Goal: Transaction & Acquisition: Purchase product/service

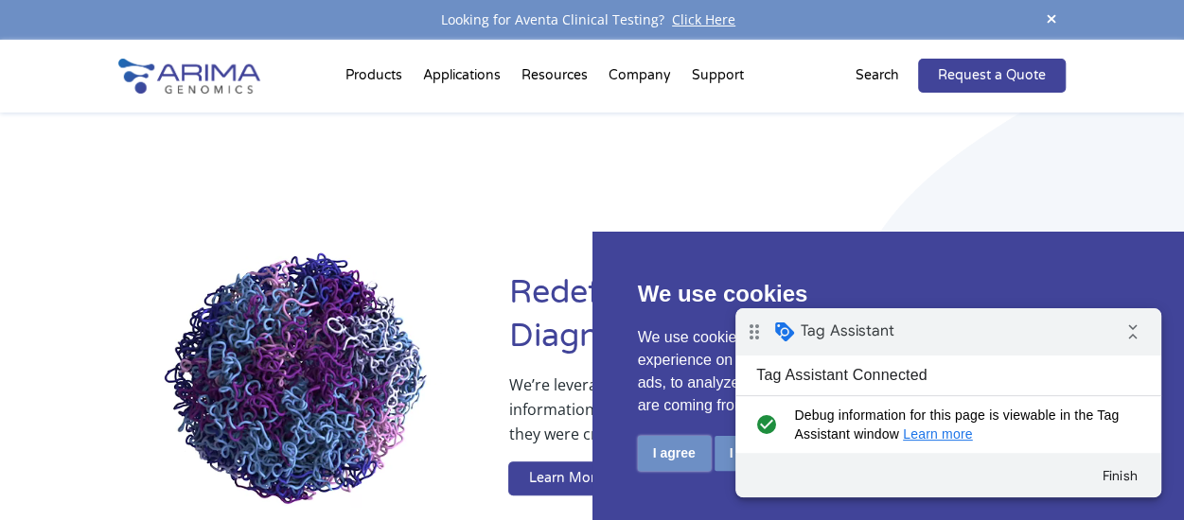
click at [668, 454] on button "I agree" at bounding box center [674, 453] width 73 height 35
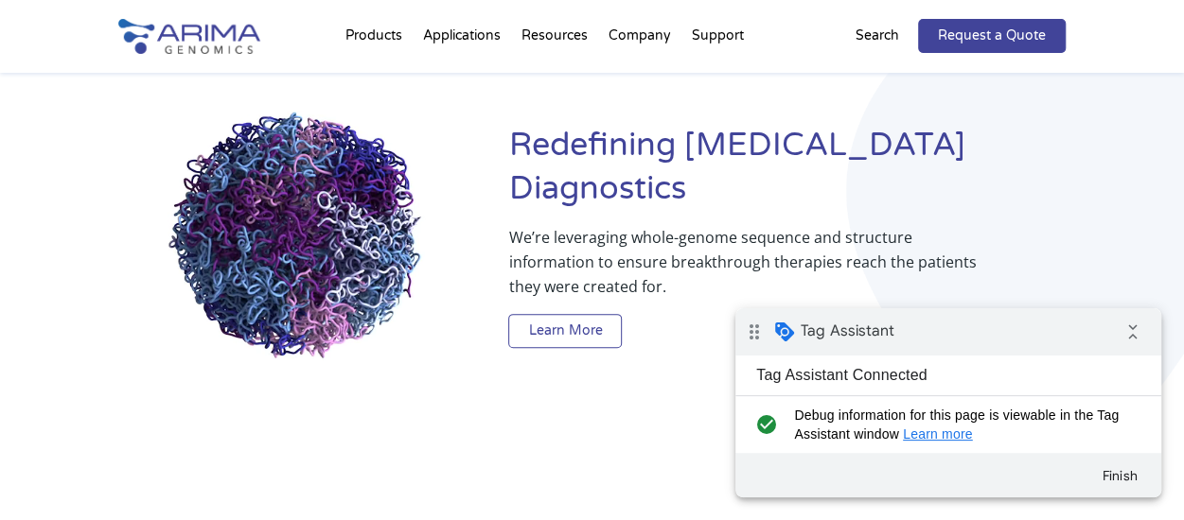
scroll to position [153, 0]
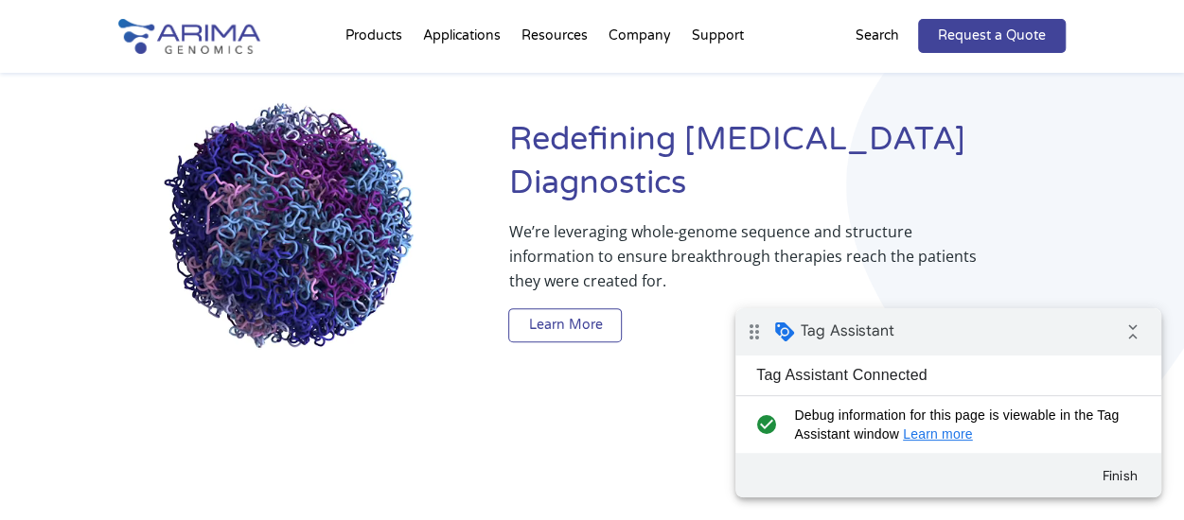
click at [573, 313] on link "Learn More" at bounding box center [565, 325] width 114 height 34
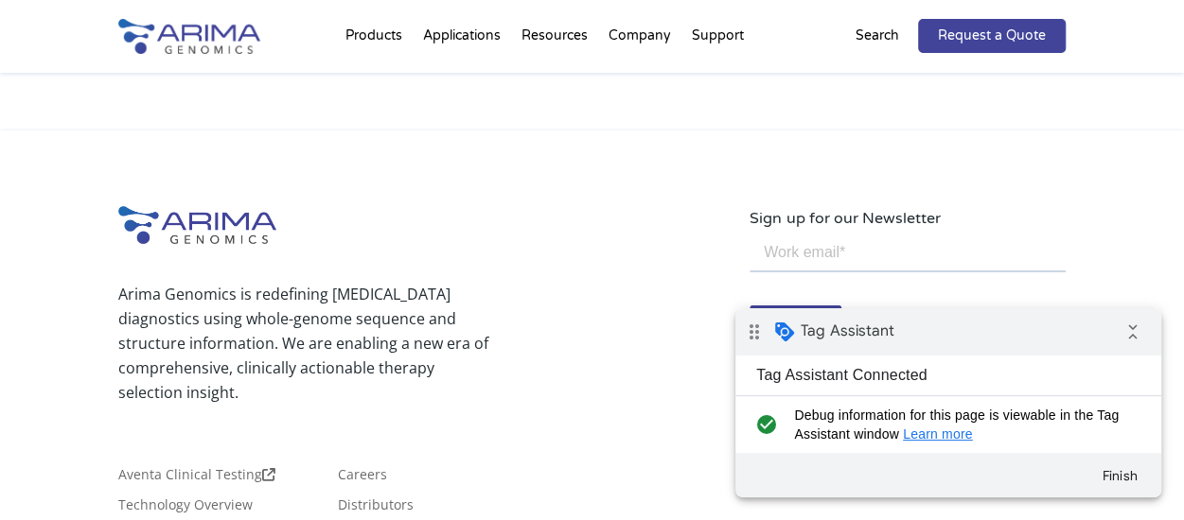
scroll to position [3452, 0]
click at [960, 44] on link "Request a Quote" at bounding box center [992, 36] width 148 height 34
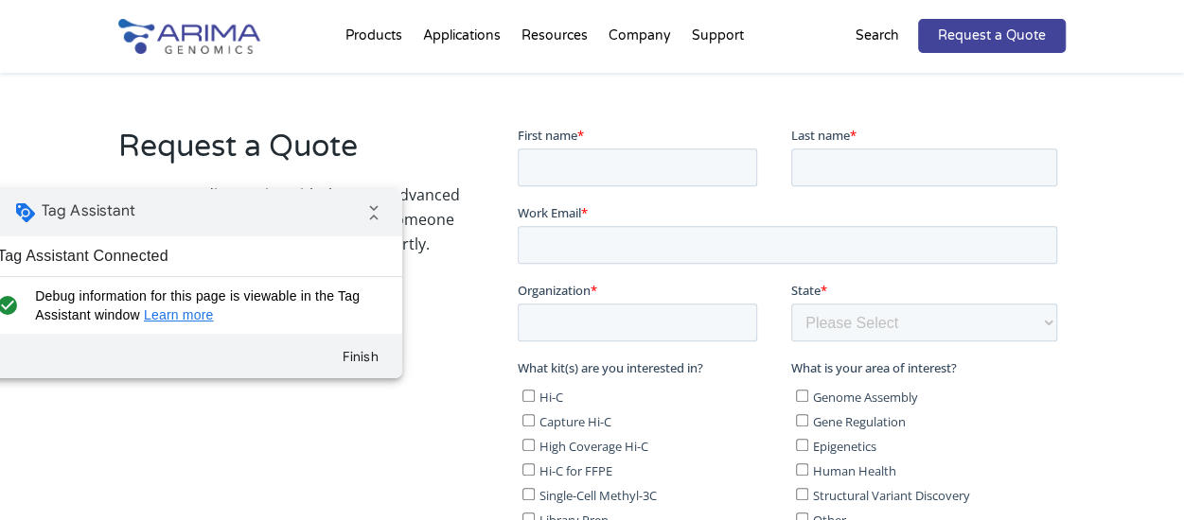
click at [280, 213] on div "drag_indicator Tag Assistant collapse_all" at bounding box center [189, 212] width 426 height 47
click at [575, 173] on input "First name *" at bounding box center [637, 167] width 239 height 38
type input "Е"
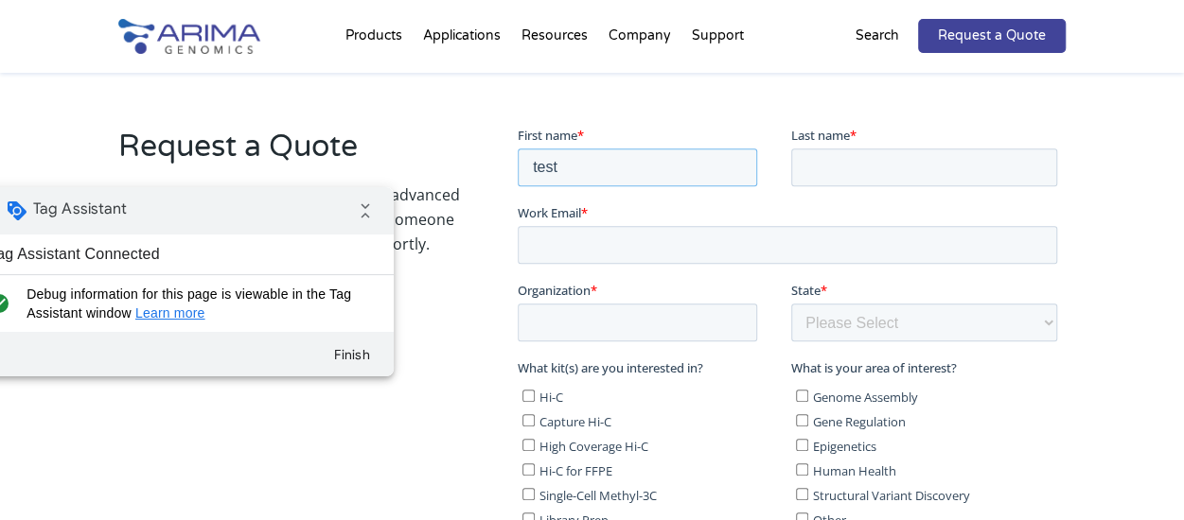
type input "test"
click at [845, 167] on input "Last name *" at bounding box center [924, 167] width 266 height 38
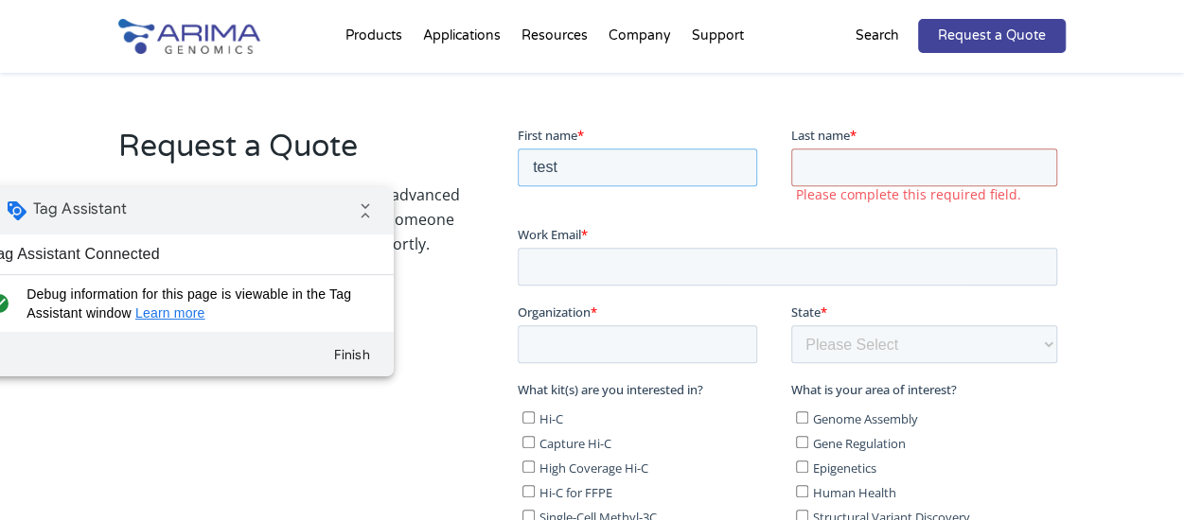
drag, startPoint x: 566, startPoint y: 166, endPoint x: 518, endPoint y: 167, distance: 48.3
click at [518, 167] on input "test" at bounding box center [637, 167] width 239 height 38
click at [839, 170] on input "Last name *" at bounding box center [924, 167] width 266 height 38
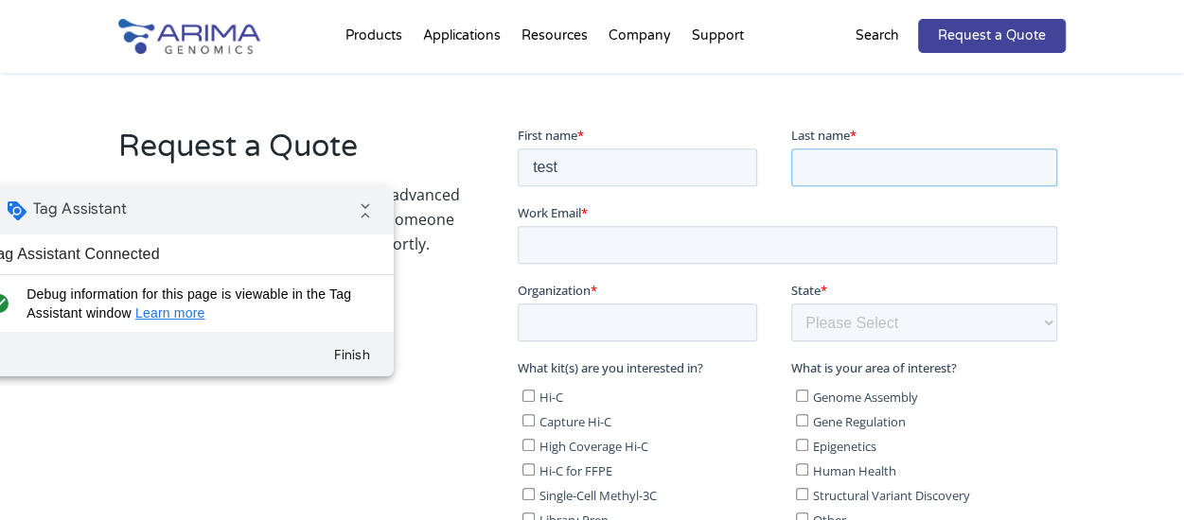
paste input "test"
type input "test"
click at [711, 248] on input "Work Email *" at bounding box center [787, 244] width 539 height 38
paste input "test"
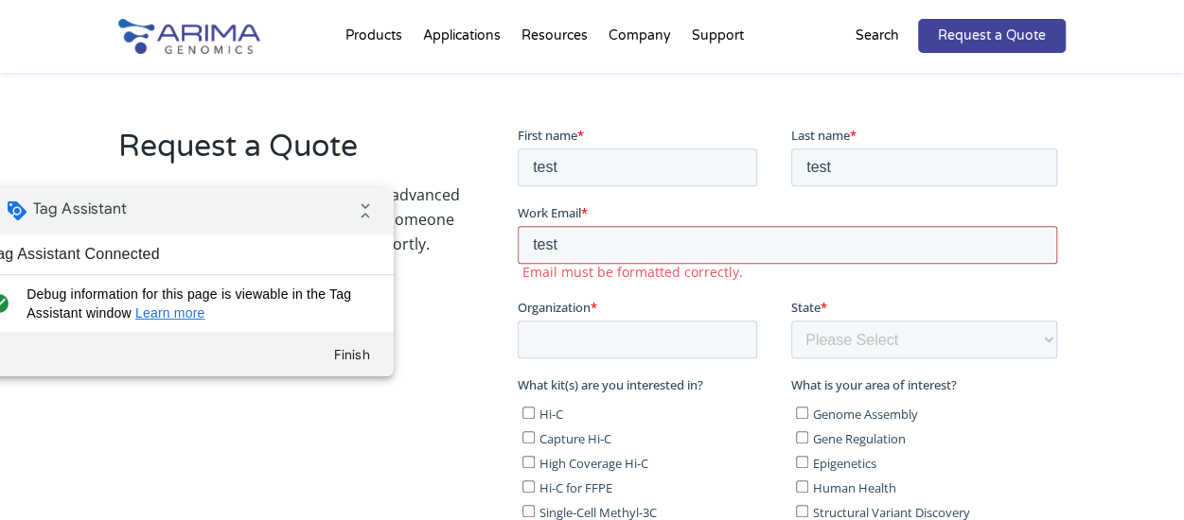
type input "test@gmail.com"
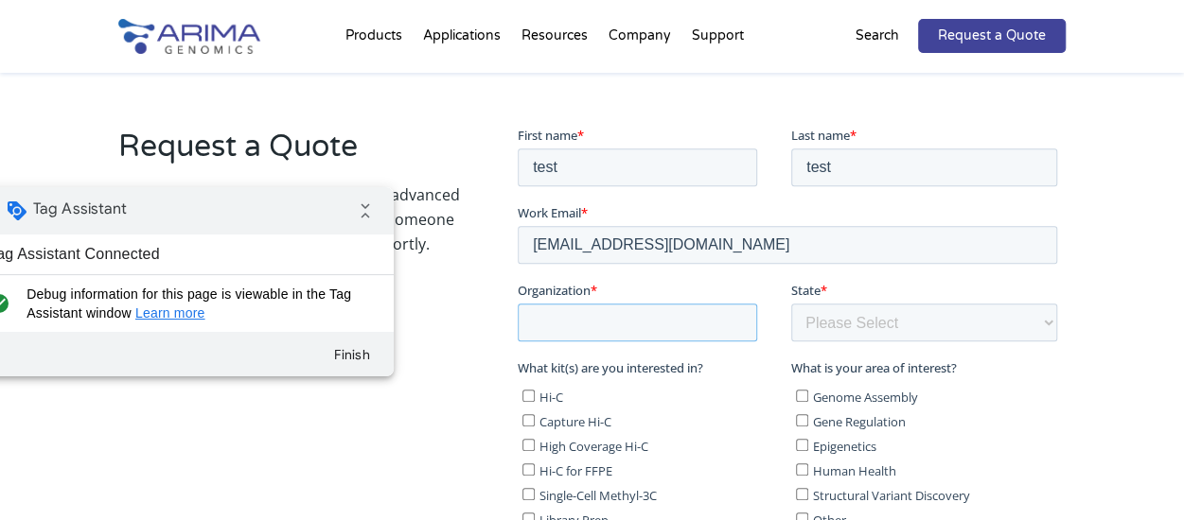
click at [633, 321] on input "Organization *" at bounding box center [637, 322] width 239 height 38
paste input "test"
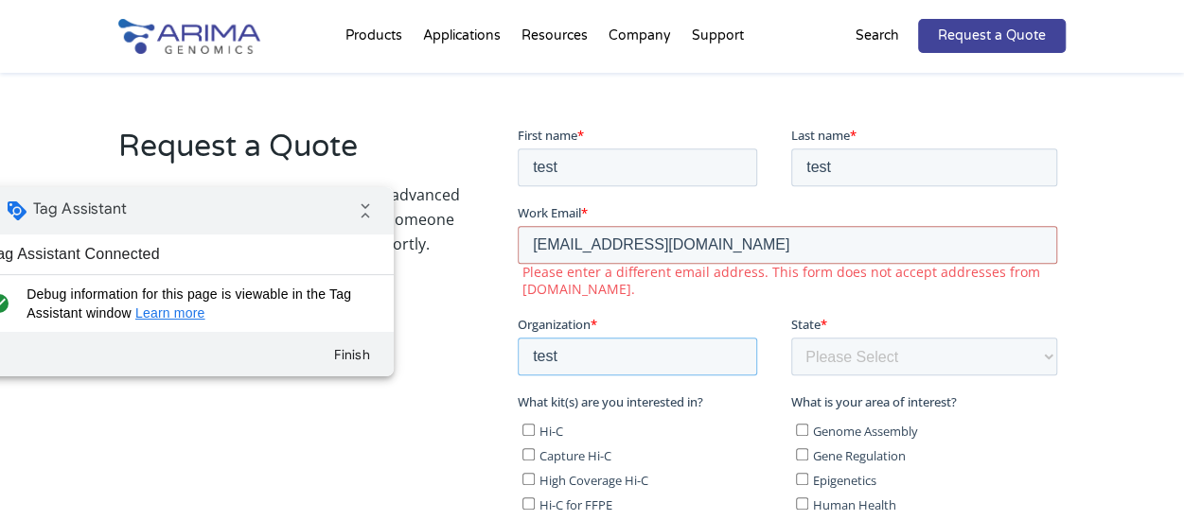
type input "test"
click at [556, 244] on input "test@gmail.com" at bounding box center [787, 244] width 539 height 38
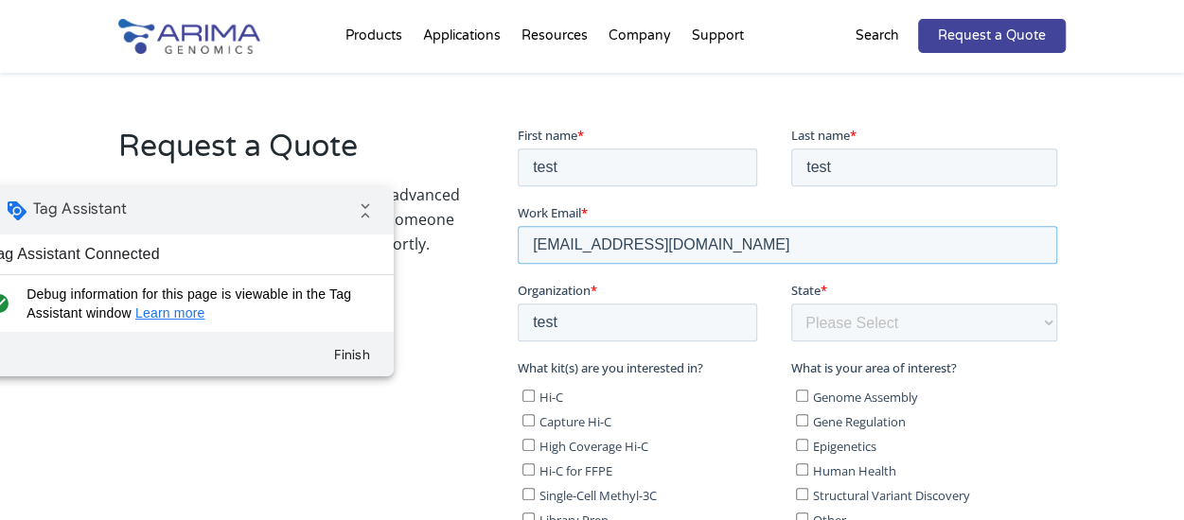
type input "test134@gmail.com"
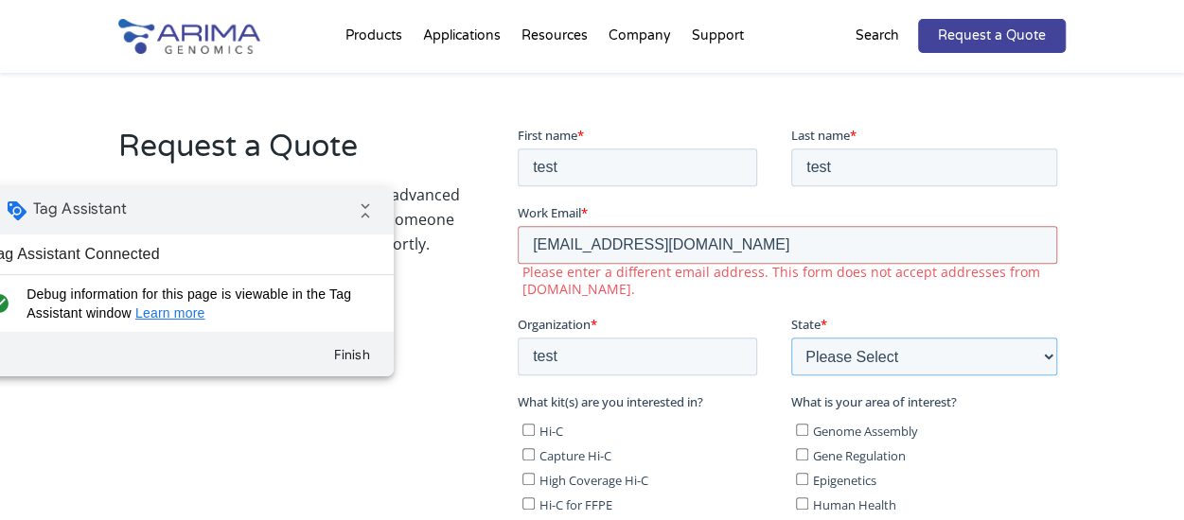
click at [848, 330] on div "State * Please Select Other/Non-US Alabama Alaska Arizona Arkansas California C…" at bounding box center [927, 344] width 273 height 61
select select "[US_STATE]"
click at [791, 337] on select "Please Select Other/Non-US Alabama Alaska Arizona Arkansas California Colorado …" at bounding box center [924, 356] width 266 height 38
click at [523, 454] on input "Capture Hi-C" at bounding box center [528, 454] width 12 height 12
checkbox input "true"
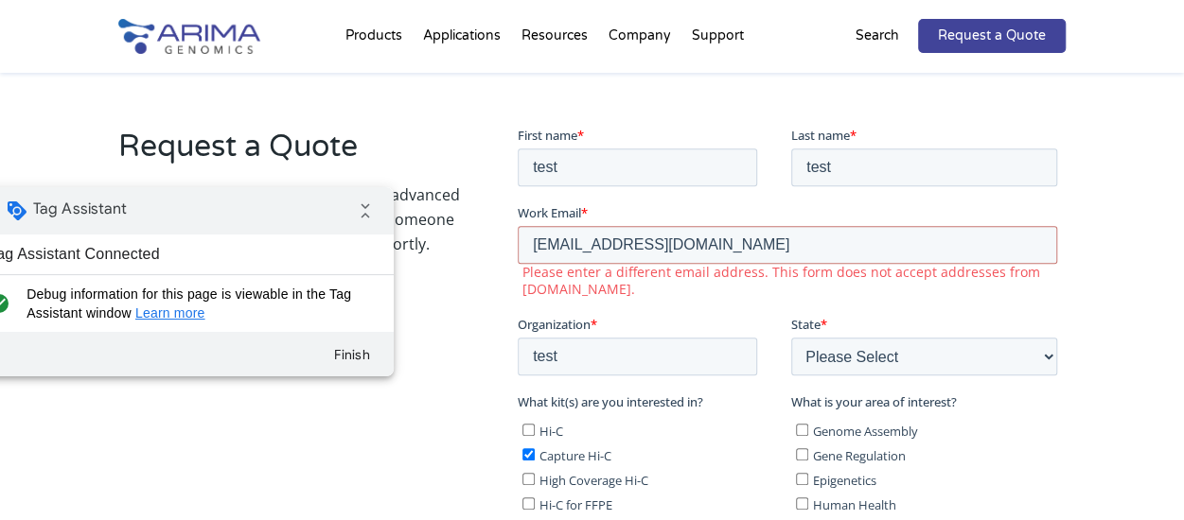
click at [801, 454] on input "Gene Regulation" at bounding box center [802, 454] width 12 height 12
checkbox input "true"
click at [579, 242] on input "test134@gmail.com" at bounding box center [787, 244] width 539 height 38
drag, startPoint x: 665, startPoint y: 239, endPoint x: 631, endPoint y: 238, distance: 34.1
click at [631, 238] on input "test134teast@gmail.com" at bounding box center [787, 244] width 539 height 38
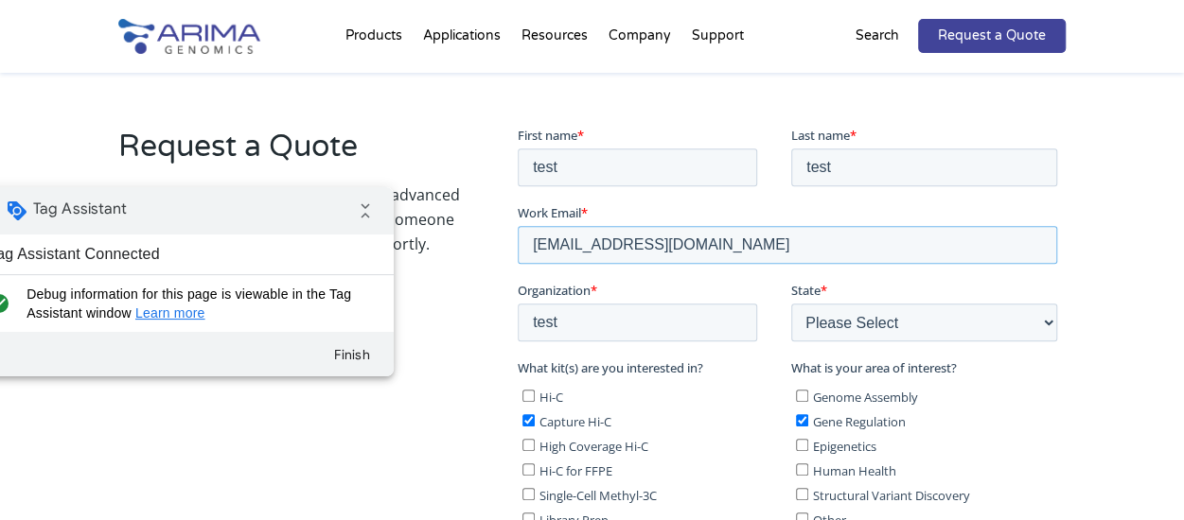
type input "[EMAIL_ADDRESS][DOMAIN_NAME]"
click at [493, 368] on div "Request a Quote Power your discoveries with the most advanced Hi-C technology. …" at bounding box center [591, 511] width 947 height 818
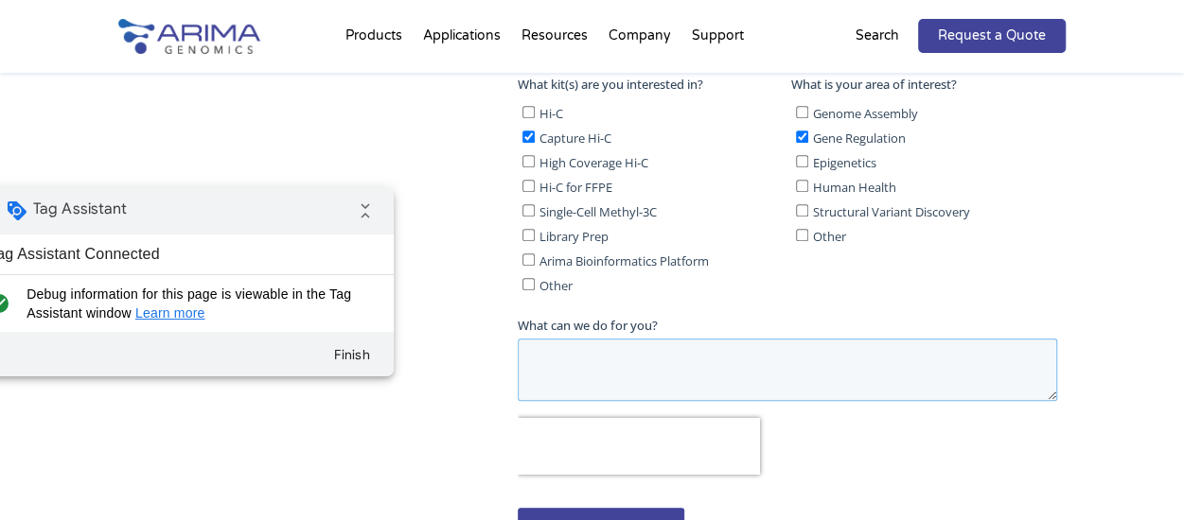
click at [606, 360] on textarea "What can we do for you?" at bounding box center [787, 370] width 539 height 62
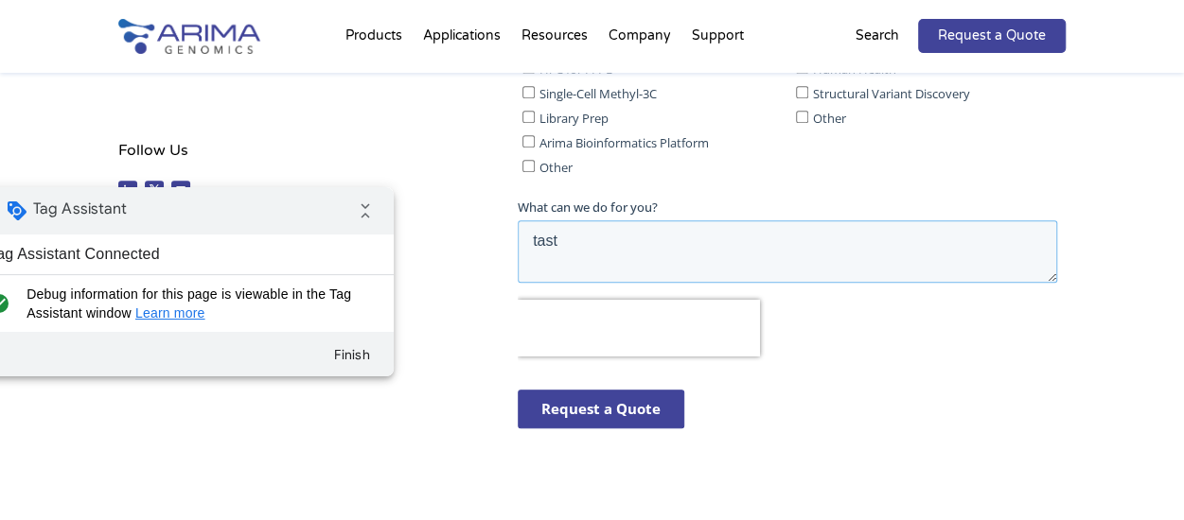
scroll to position [776, 0]
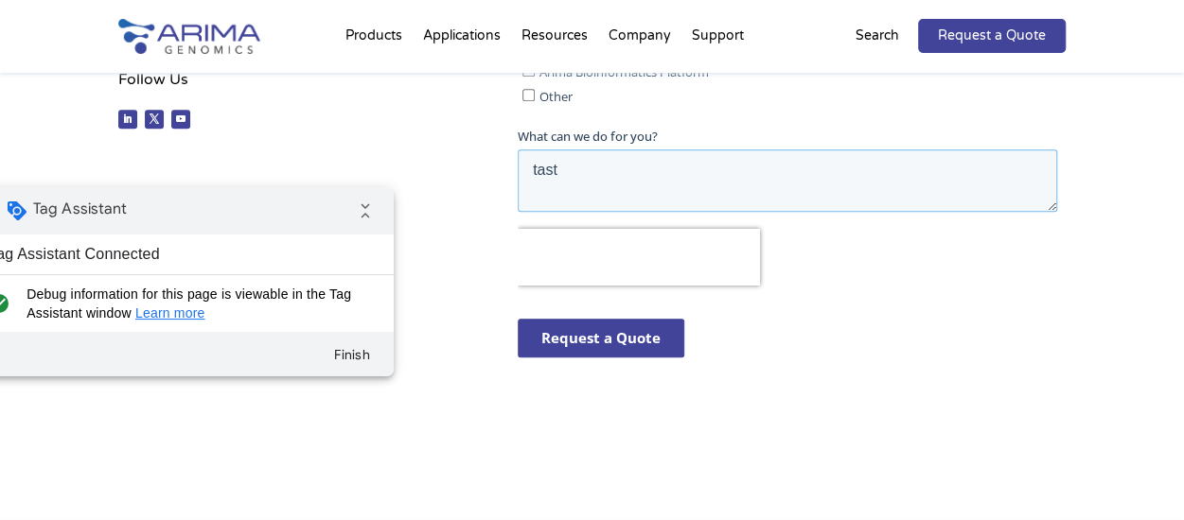
type textarea "tast"
click at [590, 330] on input "Request a Quote" at bounding box center [601, 338] width 167 height 39
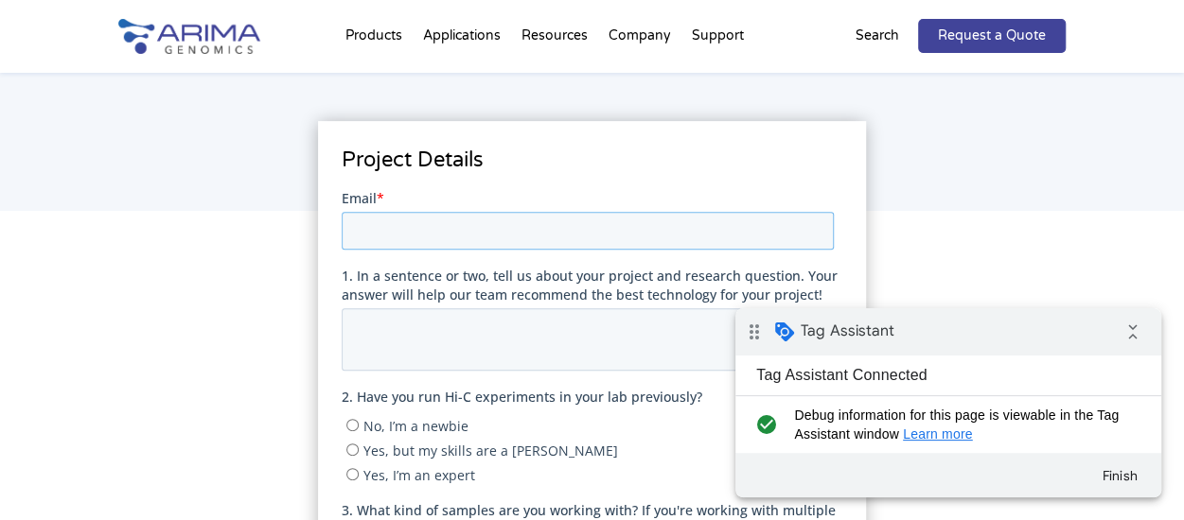
click at [483, 239] on input "Email *" at bounding box center [588, 230] width 492 height 38
type input "test134teast@yo.com"
click at [424, 352] on textarea "1. In a sentence or two, tell us about your project and research question. Your…" at bounding box center [588, 339] width 492 height 62
type textarea "test"
click at [357, 418] on input "No, I’m a newbie" at bounding box center [352, 424] width 12 height 12
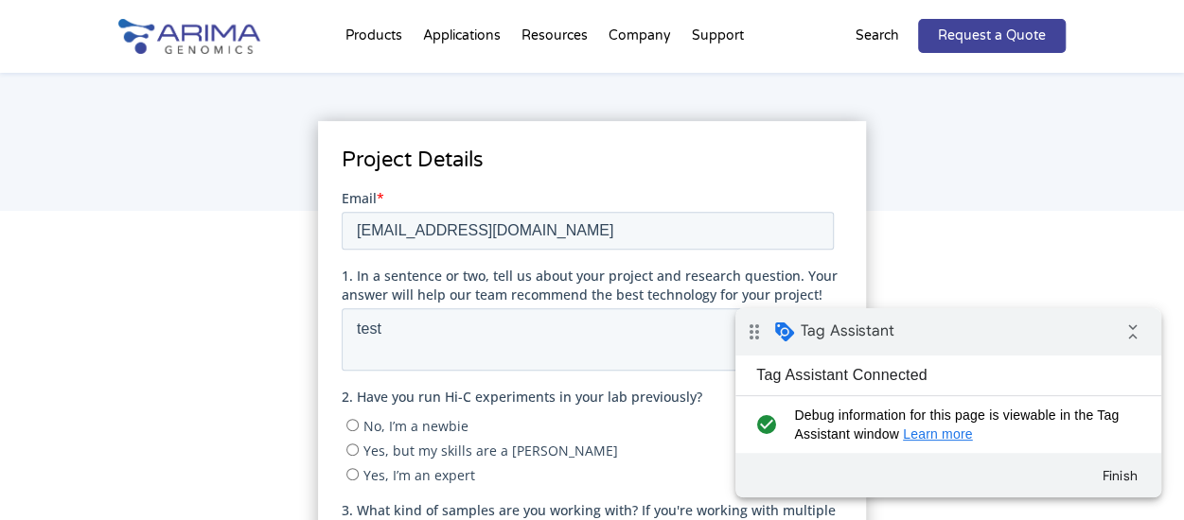
radio input "true"
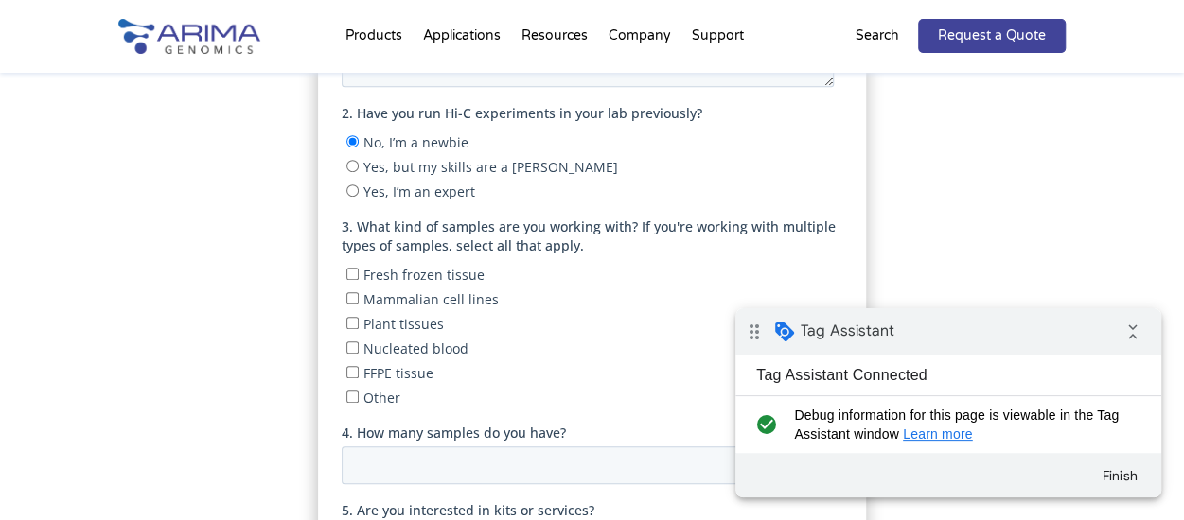
click at [351, 369] on input "FFPE tissue" at bounding box center [352, 372] width 12 height 12
checkbox input "true"
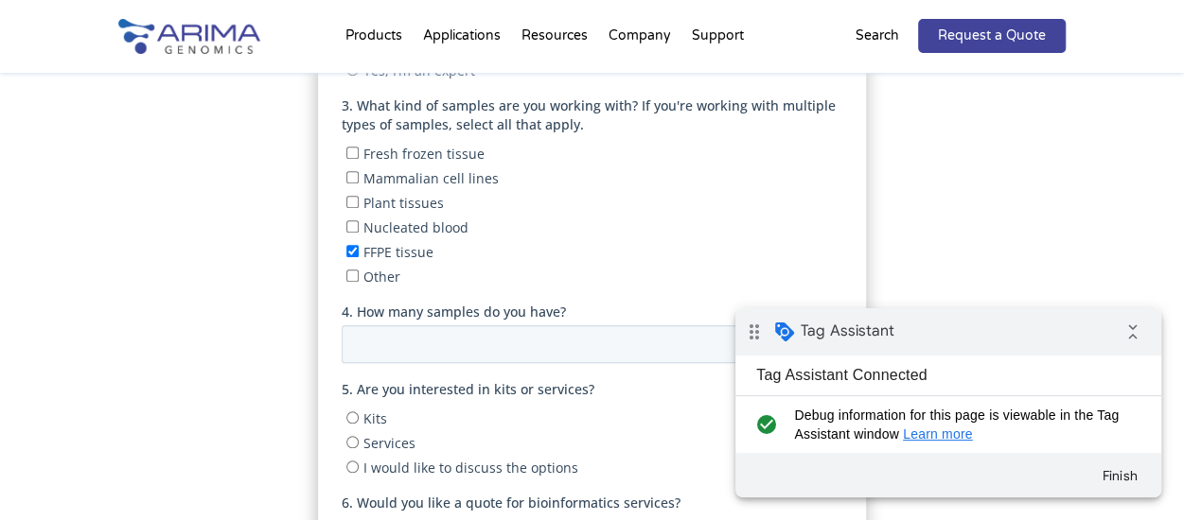
scroll to position [721, 0]
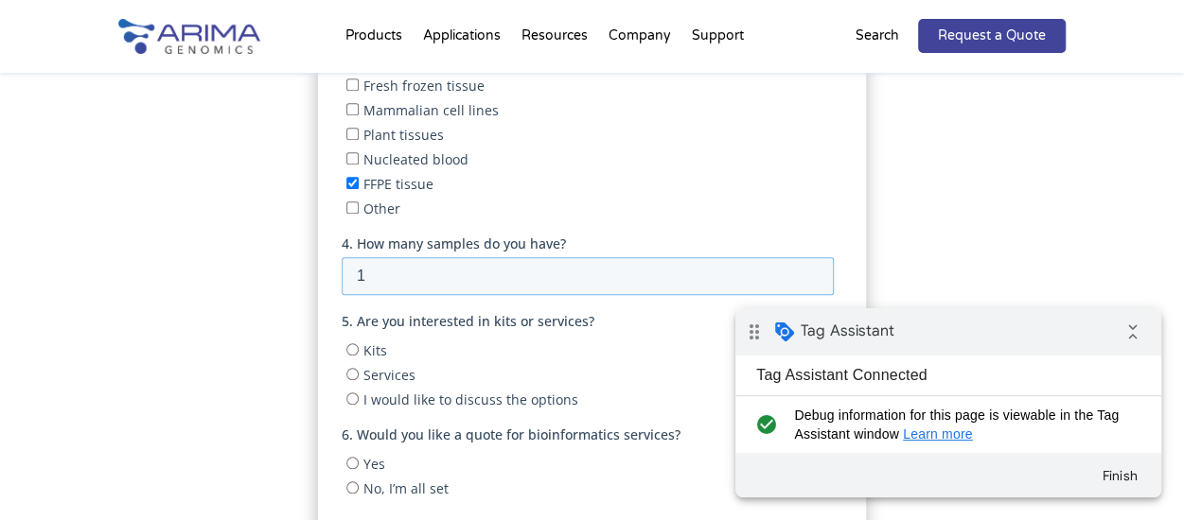
type input "1"
click at [808, 268] on input "1" at bounding box center [588, 276] width 492 height 38
click at [351, 345] on input "Kits" at bounding box center [352, 349] width 12 height 12
radio input "true"
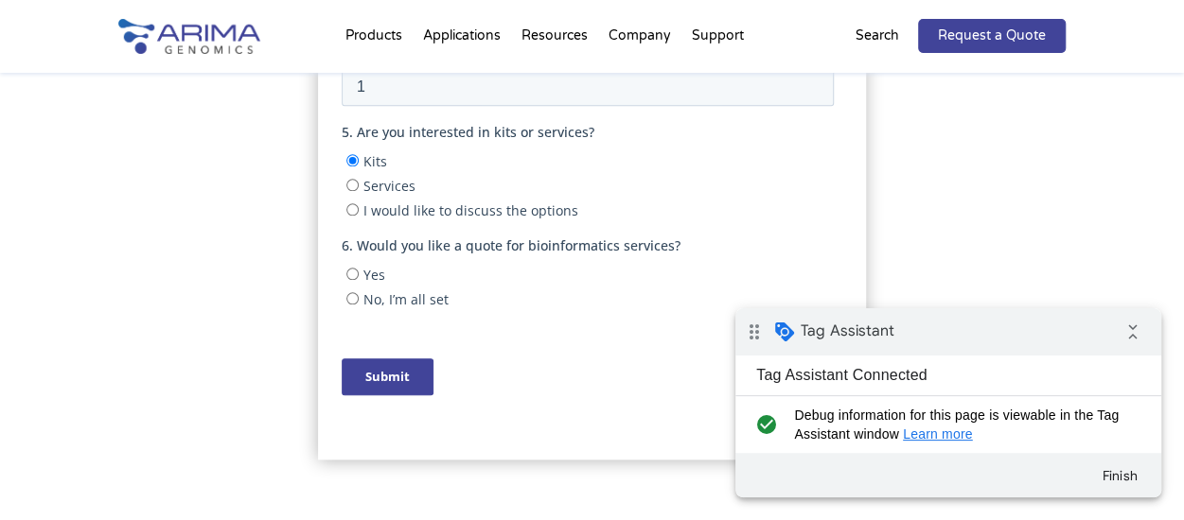
click at [348, 293] on input "No, I’m all set" at bounding box center [352, 298] width 12 height 12
radio input "true"
click at [387, 378] on input "Submit" at bounding box center [388, 377] width 92 height 37
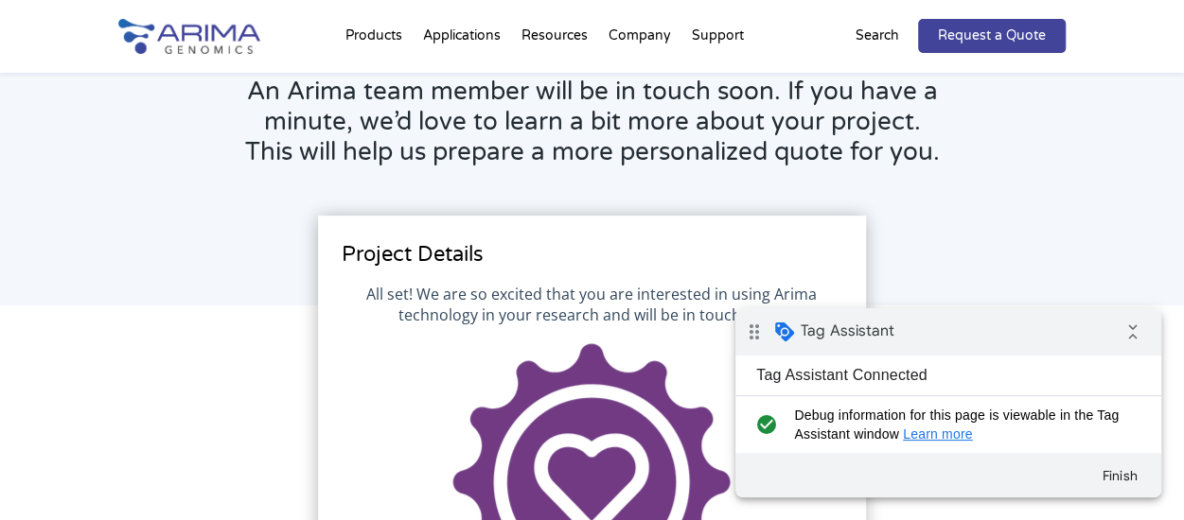
scroll to position [343, 0]
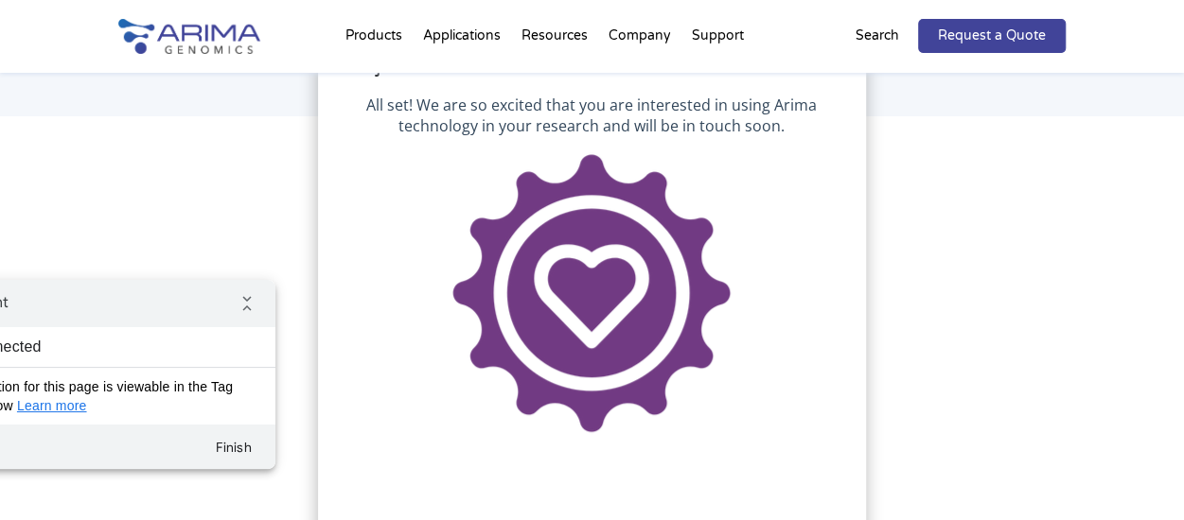
drag, startPoint x: 106, startPoint y: 308, endPoint x: 136, endPoint y: 307, distance: 30.3
click at [137, 308] on div "drag_indicator Tag Assistant collapse_all" at bounding box center [63, 303] width 426 height 47
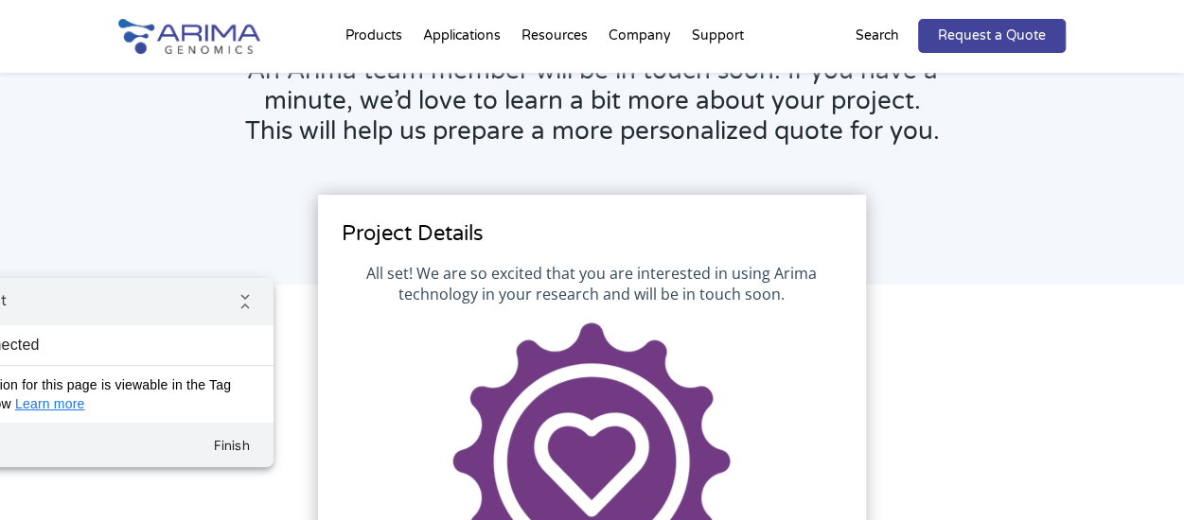
scroll to position [59, 0]
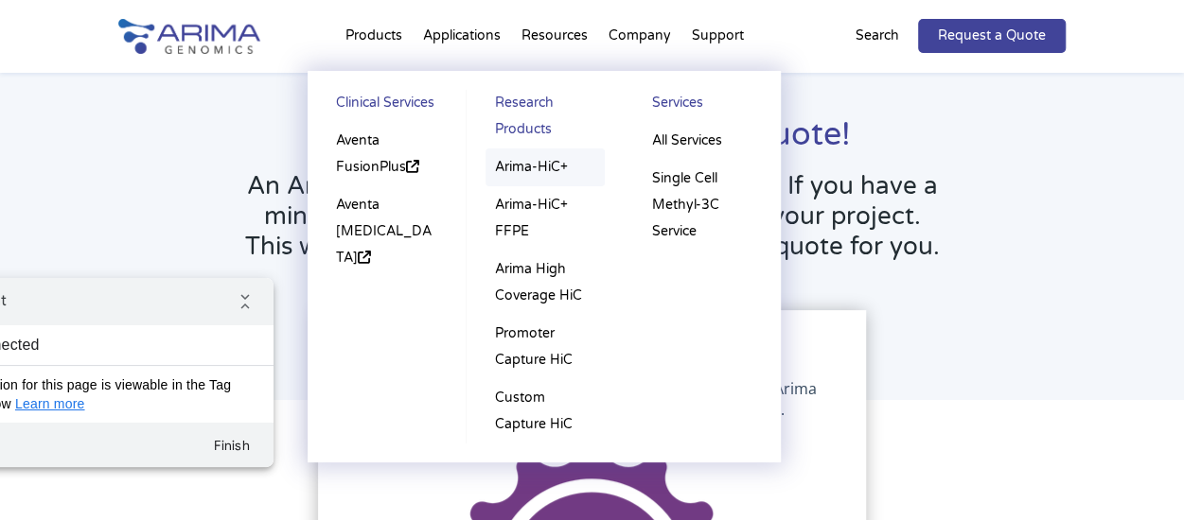
click at [522, 167] on link "Arima-HiC+" at bounding box center [544, 168] width 119 height 38
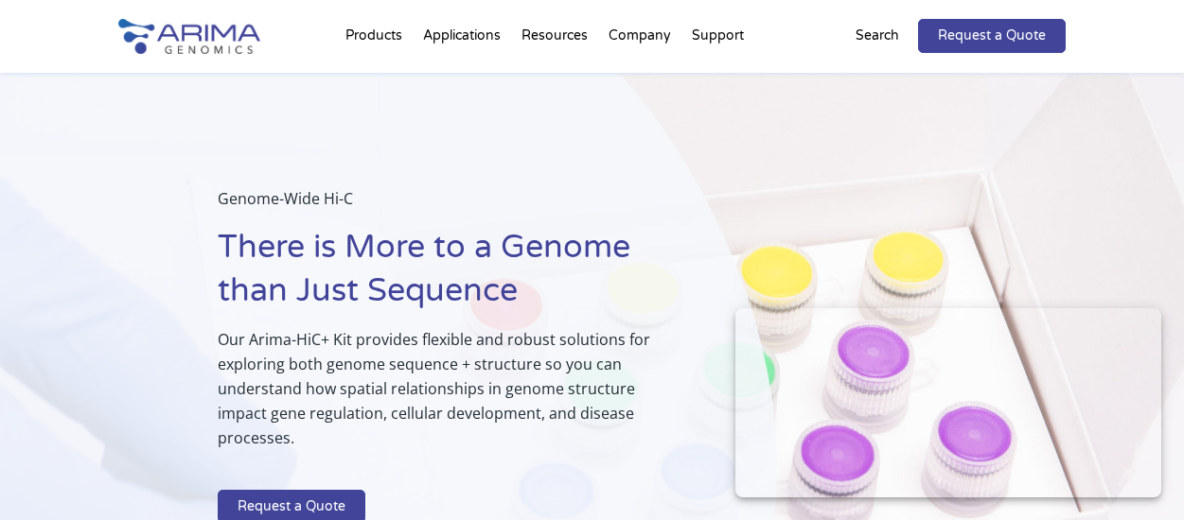
scroll to position [535, 0]
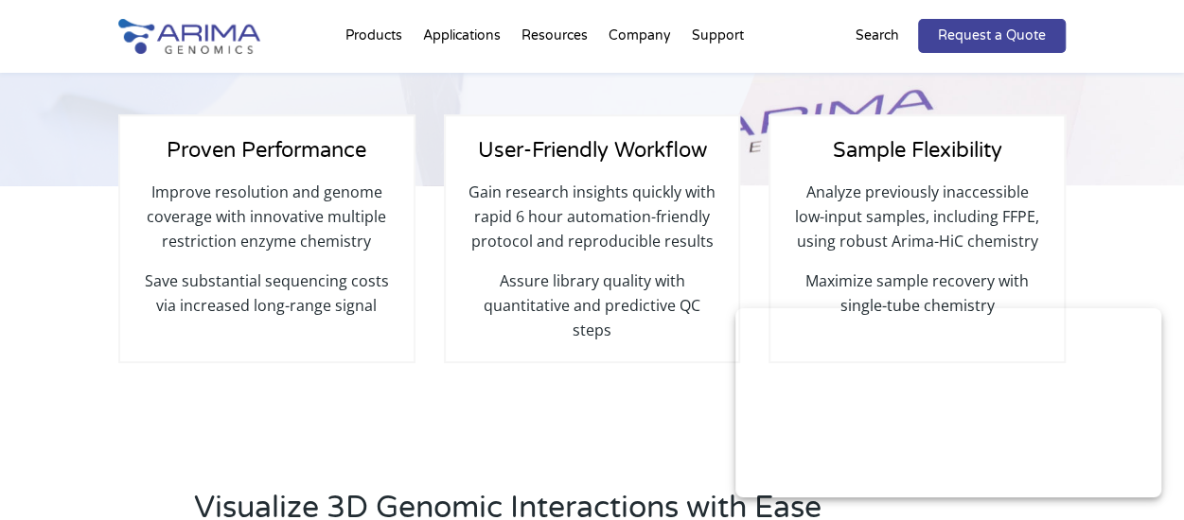
select select "[US_STATE]"
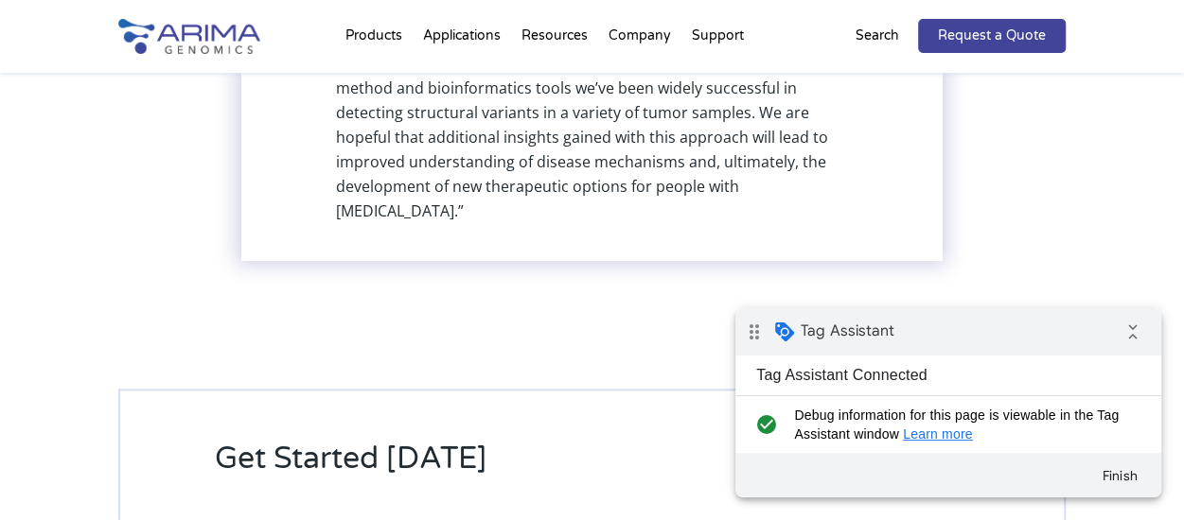
scroll to position [4421, 0]
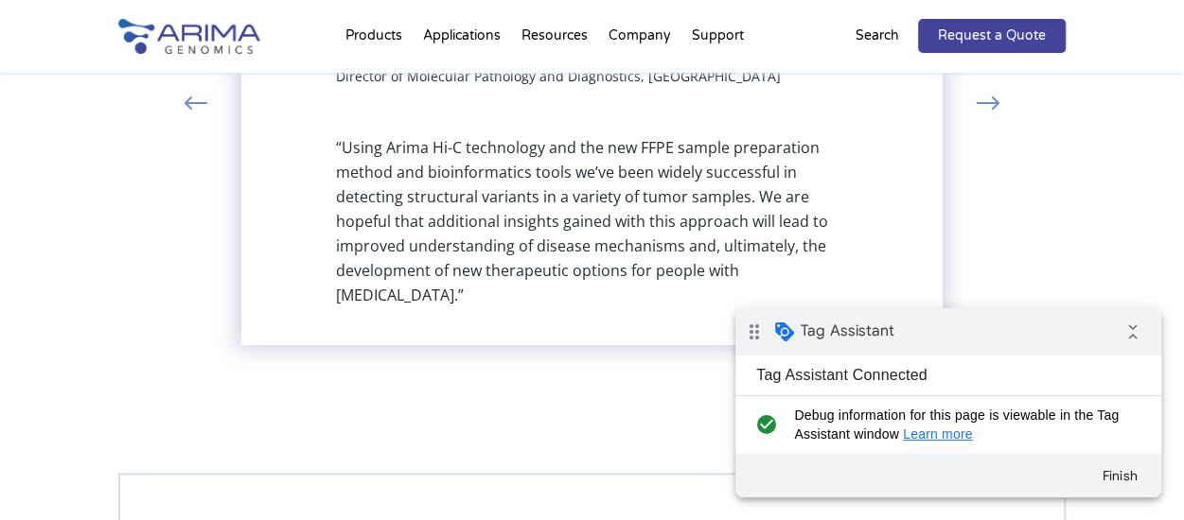
drag, startPoint x: 1191, startPoint y: 82, endPoint x: 1202, endPoint y: 388, distance: 305.8
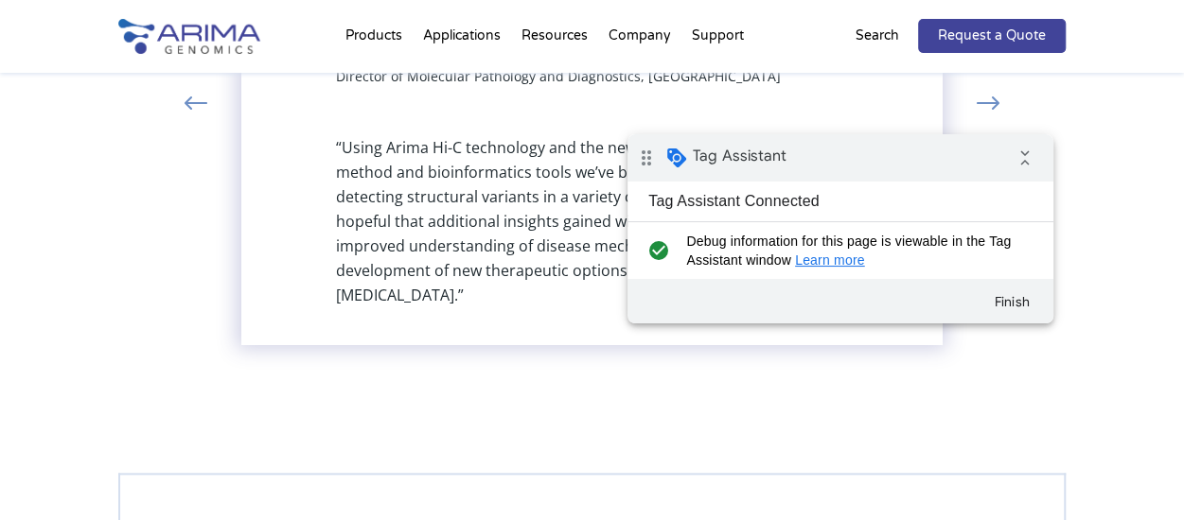
click at [898, 162] on div "drag_indicator Tag Assistant collapse_all" at bounding box center [840, 157] width 426 height 47
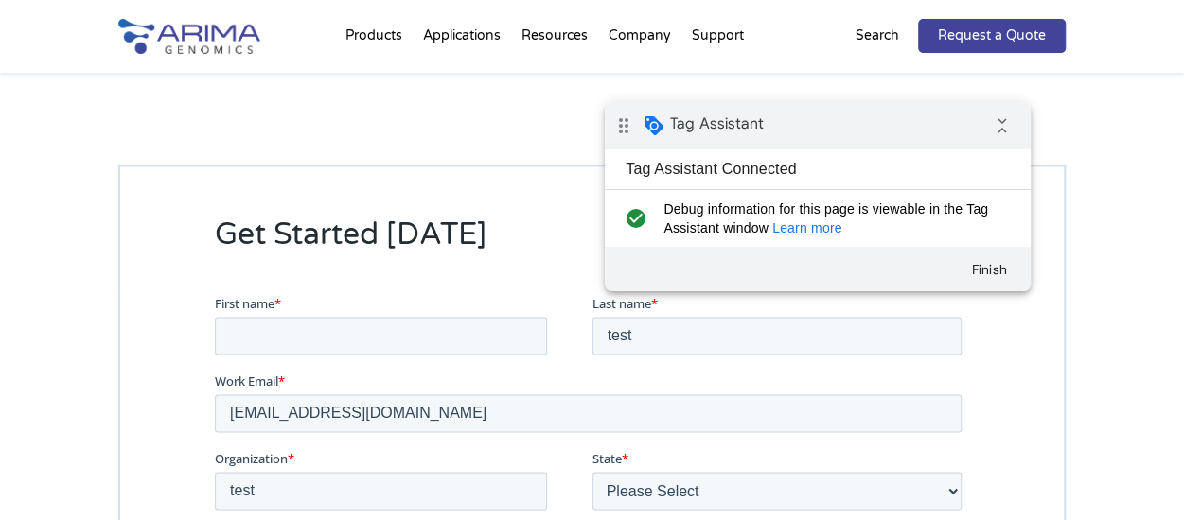
scroll to position [4686, 0]
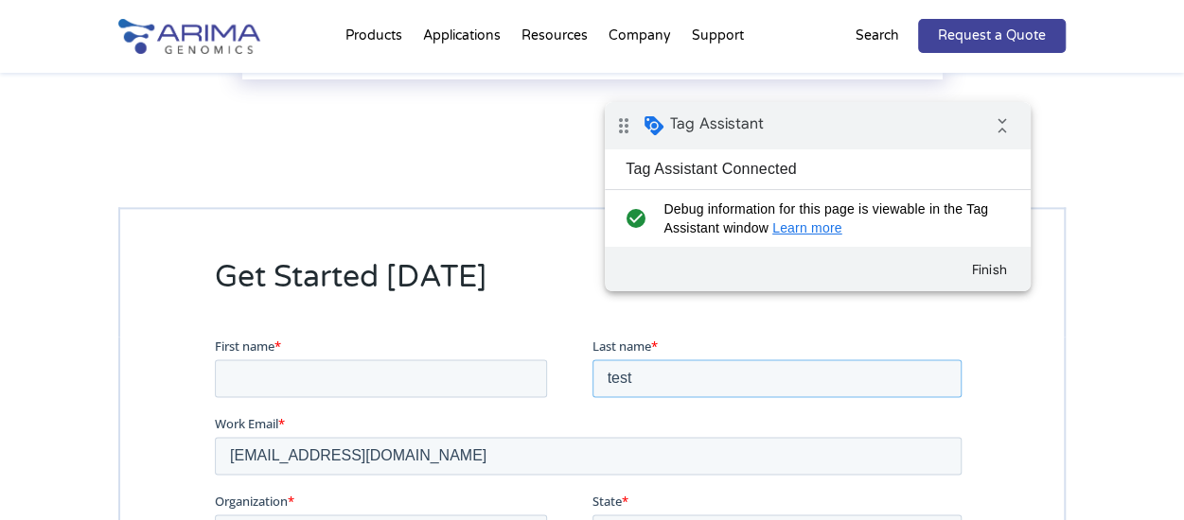
drag, startPoint x: 591, startPoint y: 378, endPoint x: 565, endPoint y: 378, distance: 26.5
click at [565, 378] on fieldset "First name * Last name * test" at bounding box center [592, 375] width 754 height 78
click at [400, 381] on input "First name *" at bounding box center [381, 378] width 332 height 38
paste input "test"
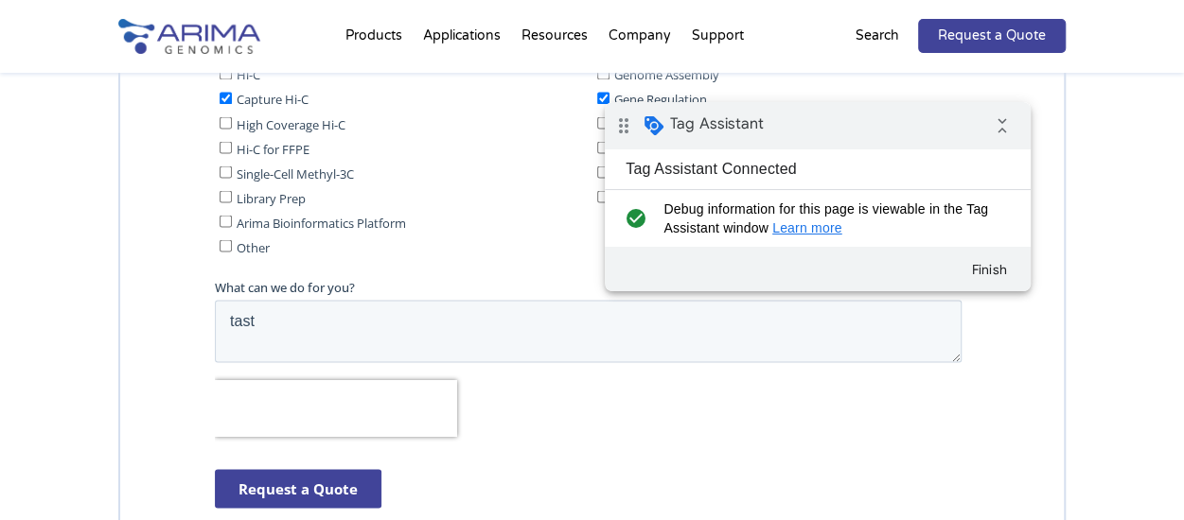
scroll to position [5227, 0]
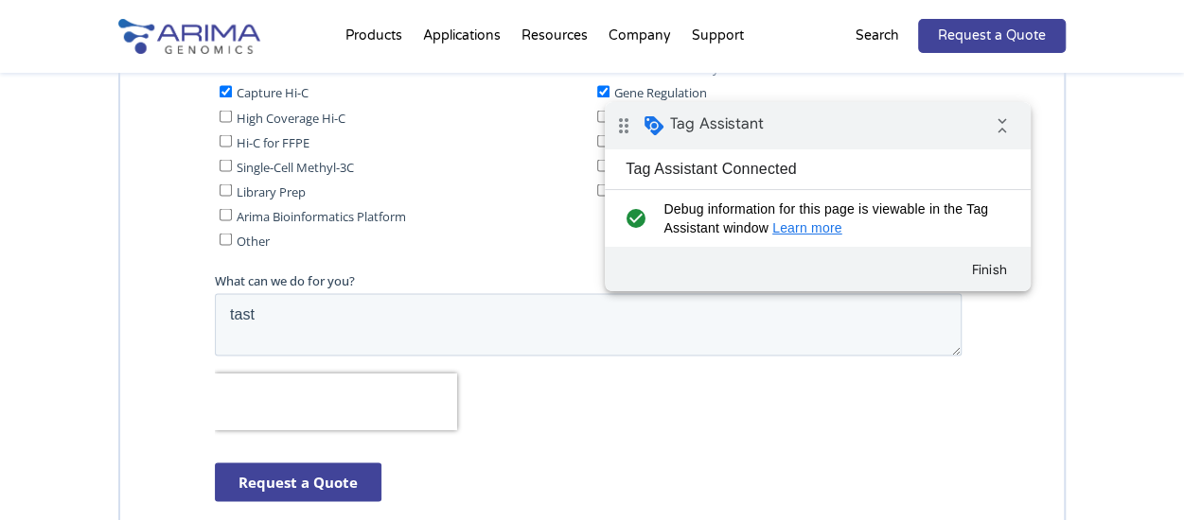
type input "test"
click at [255, 471] on input "Request a Quote" at bounding box center [298, 482] width 167 height 39
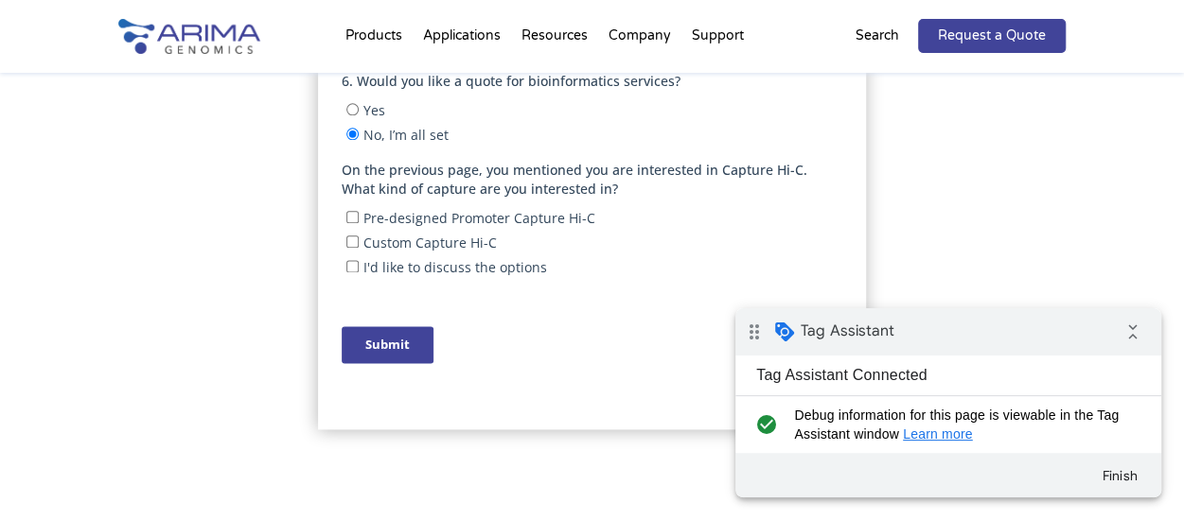
scroll to position [1076, 0]
click at [364, 344] on input "Submit" at bounding box center [388, 343] width 92 height 37
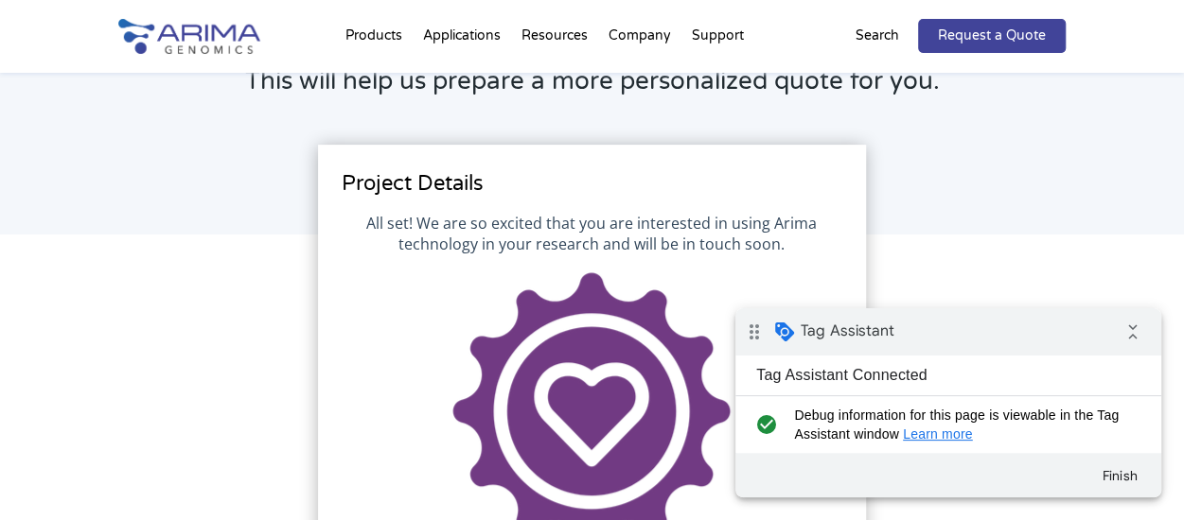
scroll to position [0, 0]
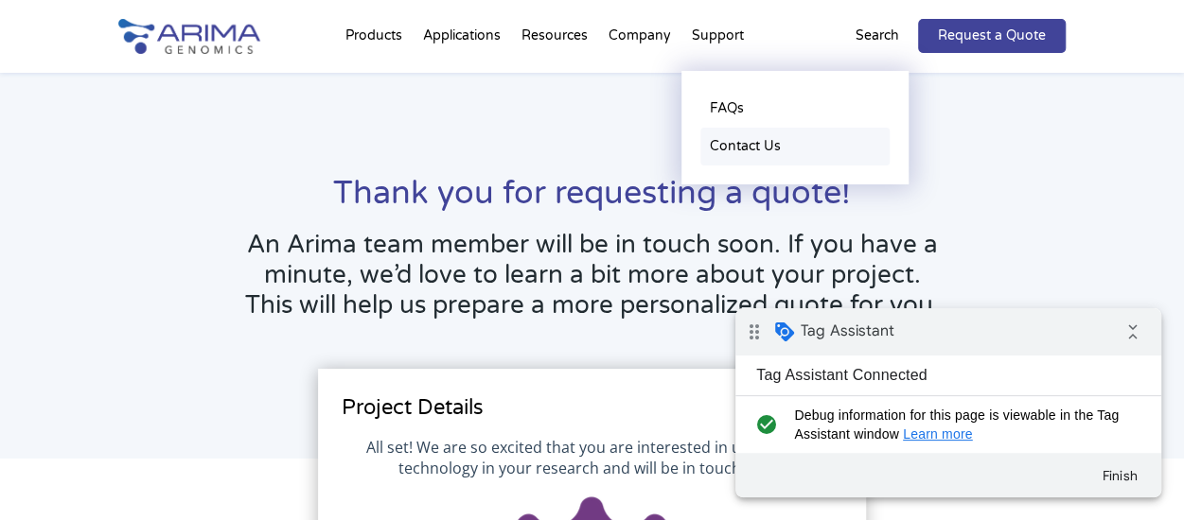
click at [743, 143] on link "Contact Us" at bounding box center [794, 147] width 189 height 38
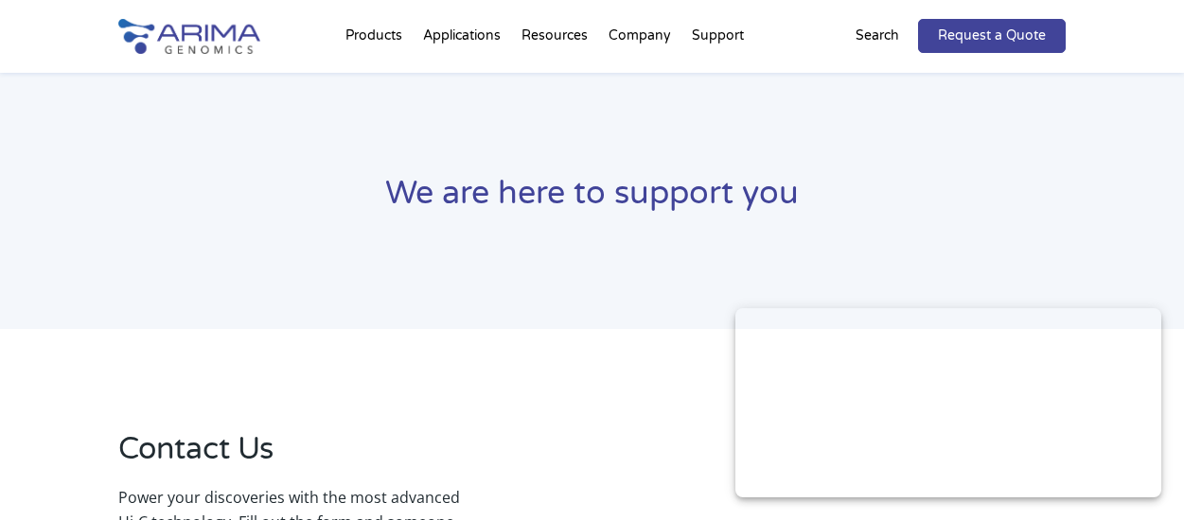
scroll to position [306, 0]
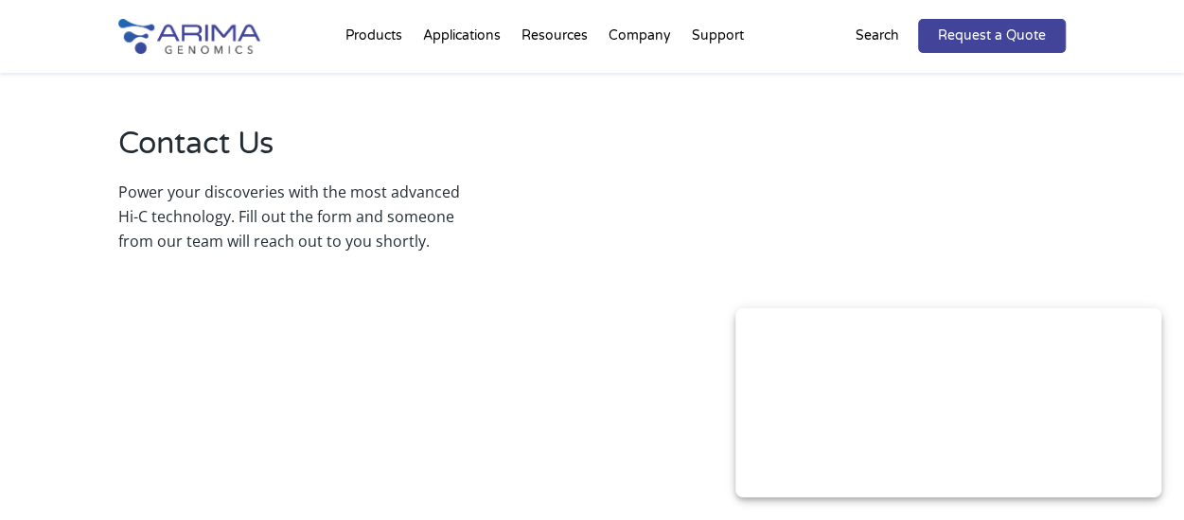
select select "[US_STATE]"
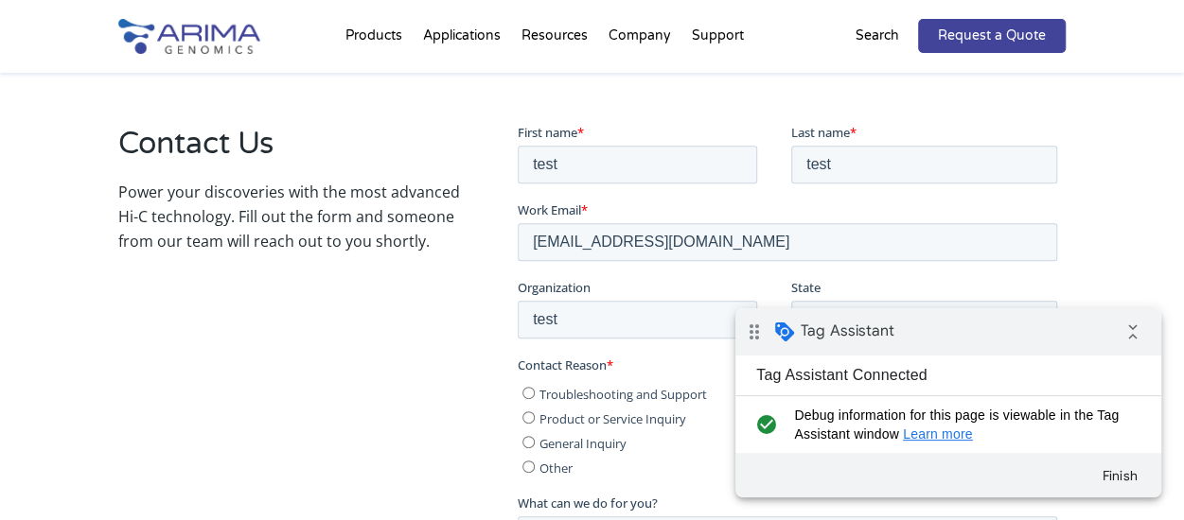
scroll to position [0, 0]
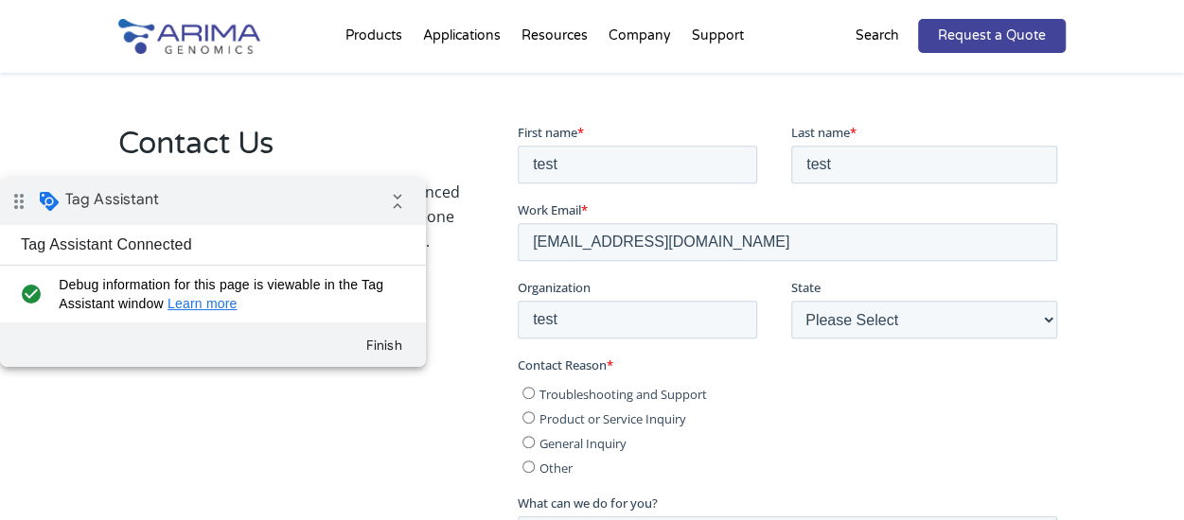
click at [247, 220] on div "drag_indicator Tag Assistant collapse_all" at bounding box center [213, 201] width 426 height 47
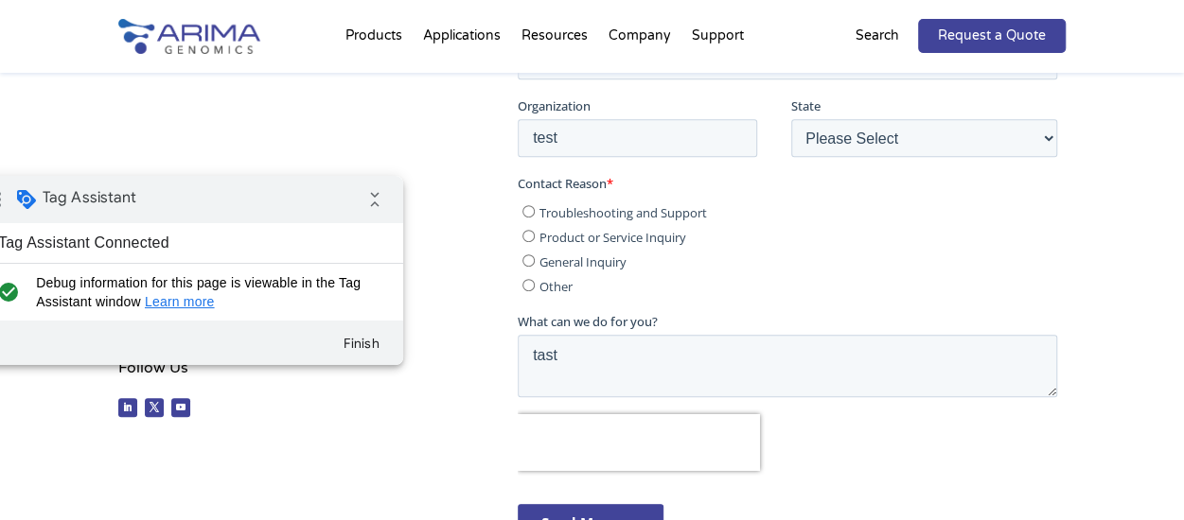
scroll to position [495, 0]
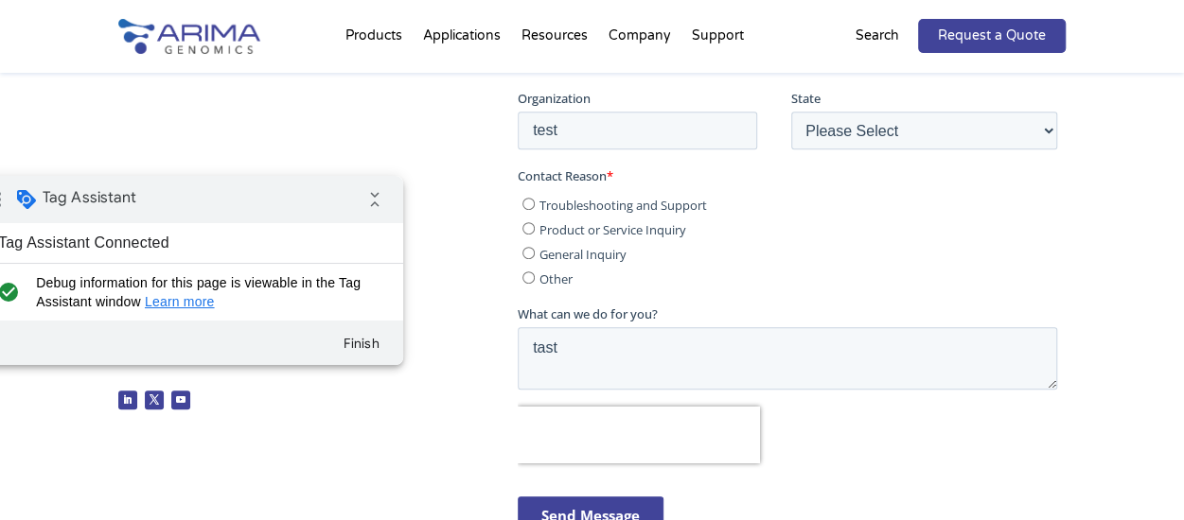
click at [526, 227] on input "Product or Service Inquiry" at bounding box center [528, 228] width 12 height 12
radio input "true"
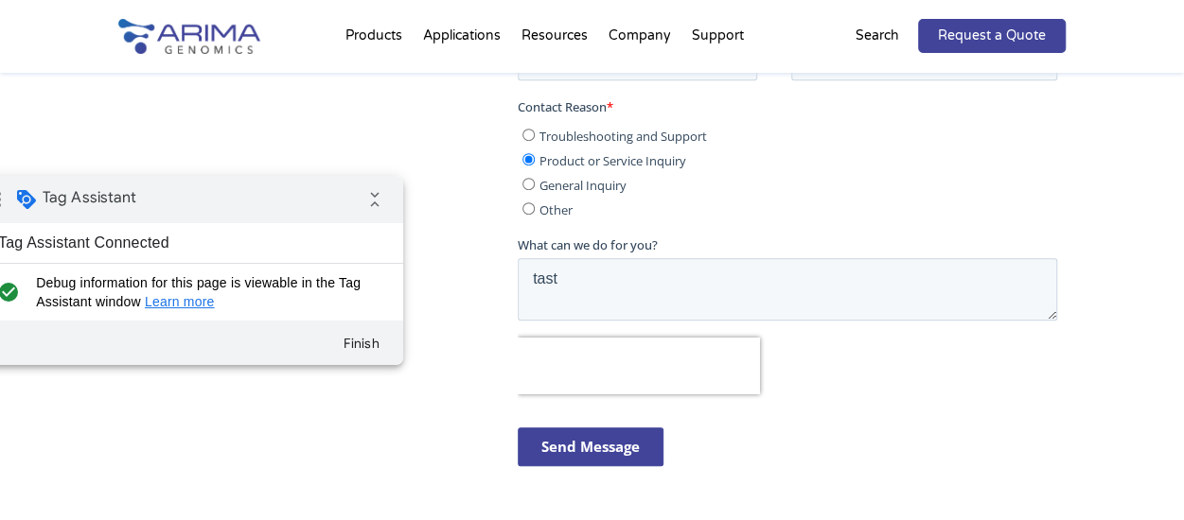
scroll to position [589, 0]
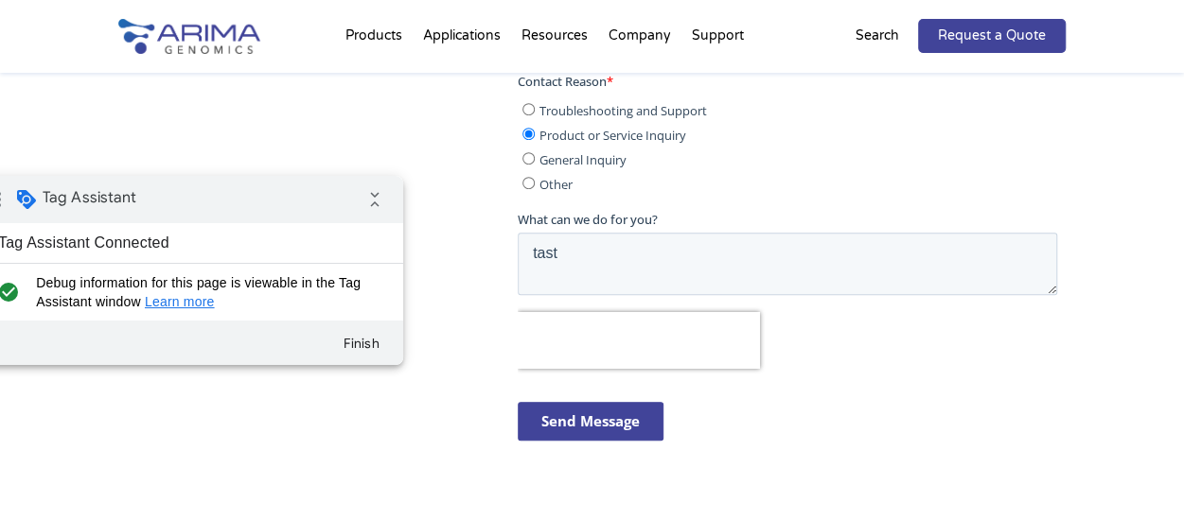
click at [601, 413] on input "Send Message" at bounding box center [591, 421] width 146 height 39
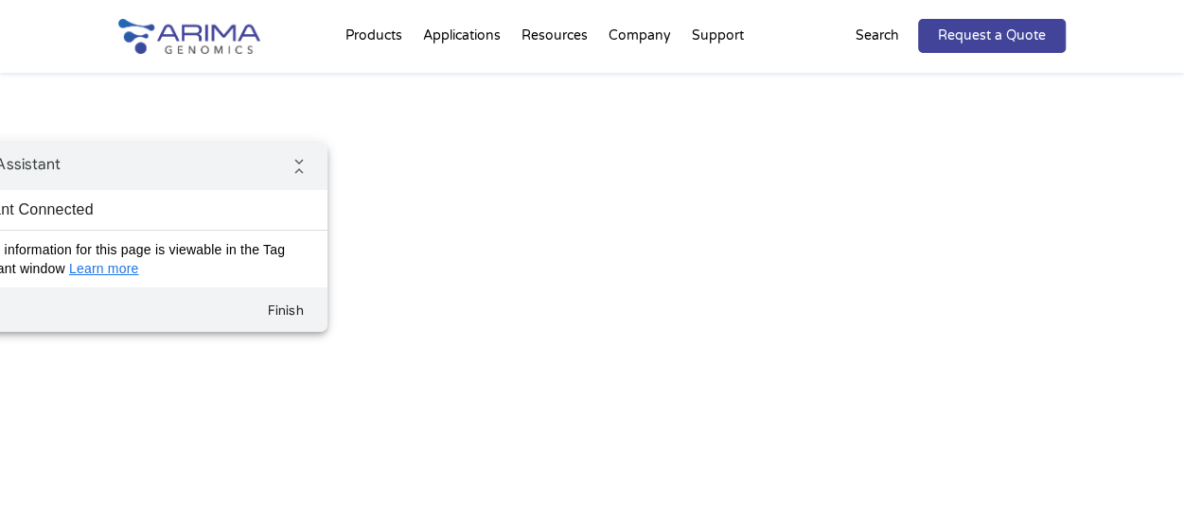
click at [239, 168] on div "drag_indicator Tag Assistant collapse_all" at bounding box center [115, 166] width 426 height 47
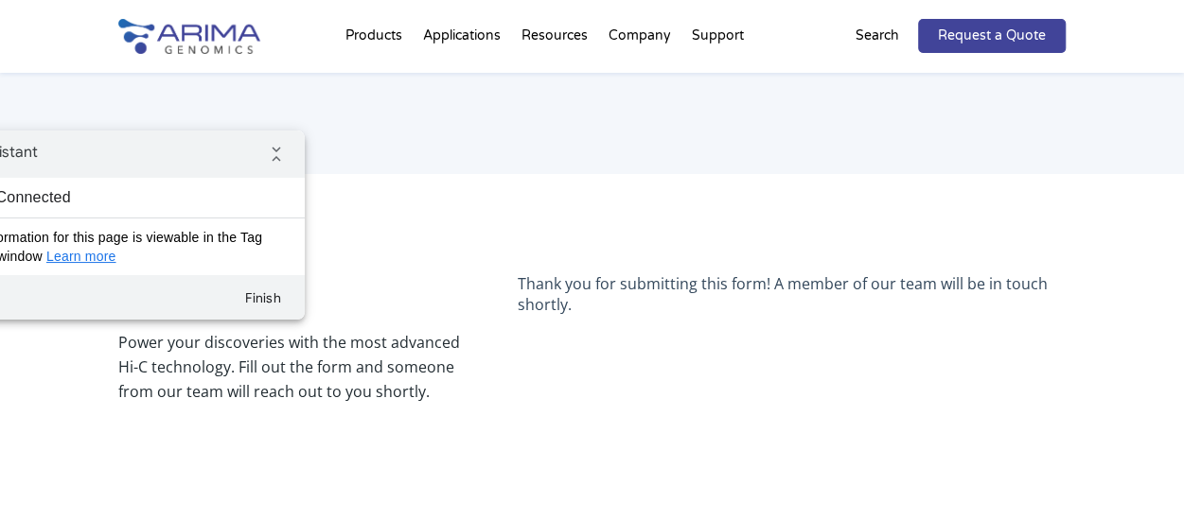
scroll to position [157, 0]
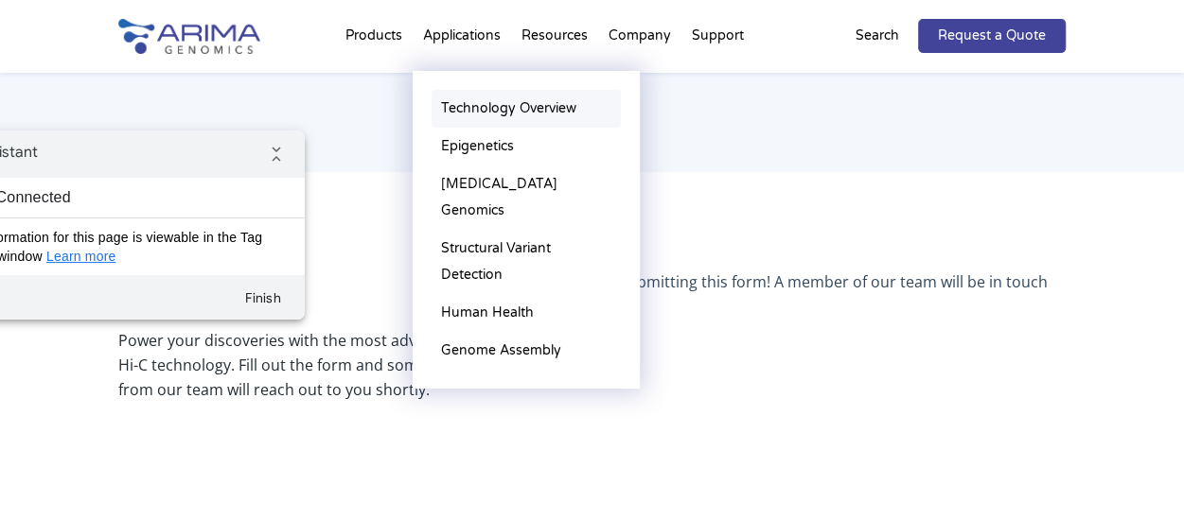
click at [505, 107] on link "Technology Overview" at bounding box center [525, 109] width 189 height 38
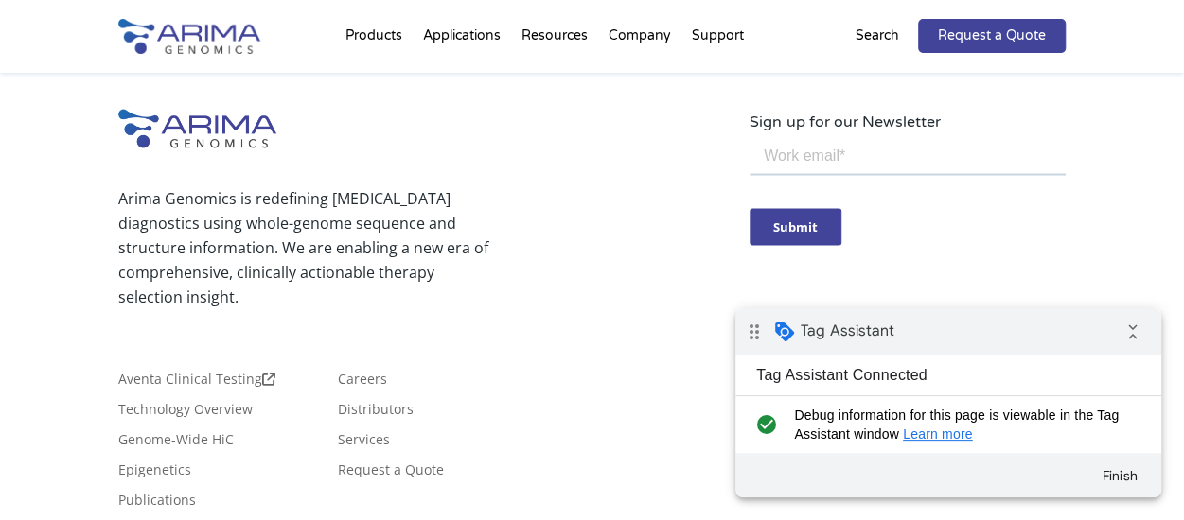
scroll to position [5380, 0]
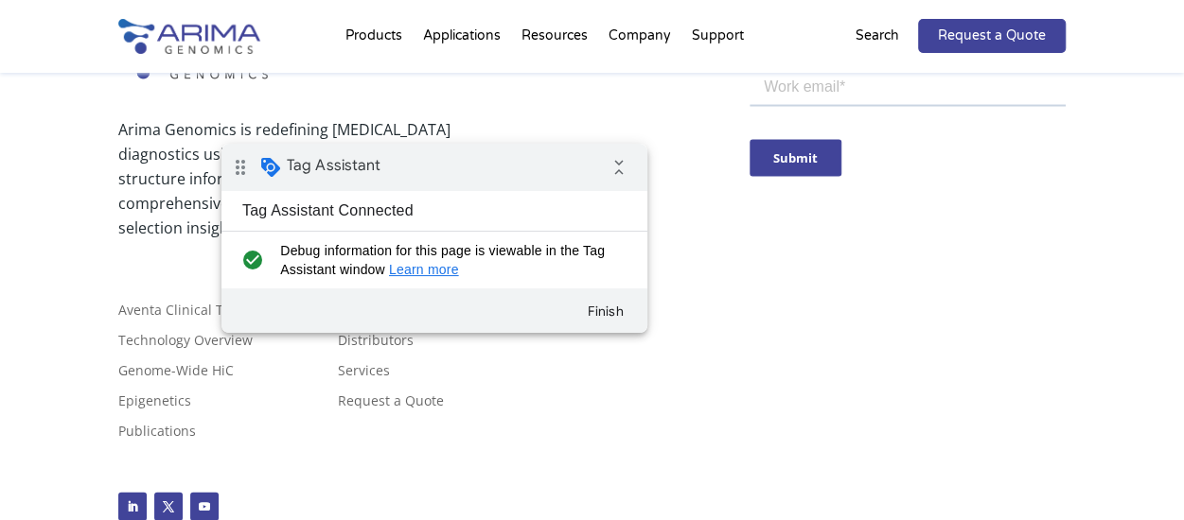
drag, startPoint x: 490, startPoint y: 171, endPoint x: 501, endPoint y: 169, distance: 11.5
click at [490, 171] on div "drag_indicator Tag Assistant collapse_all" at bounding box center [434, 167] width 426 height 47
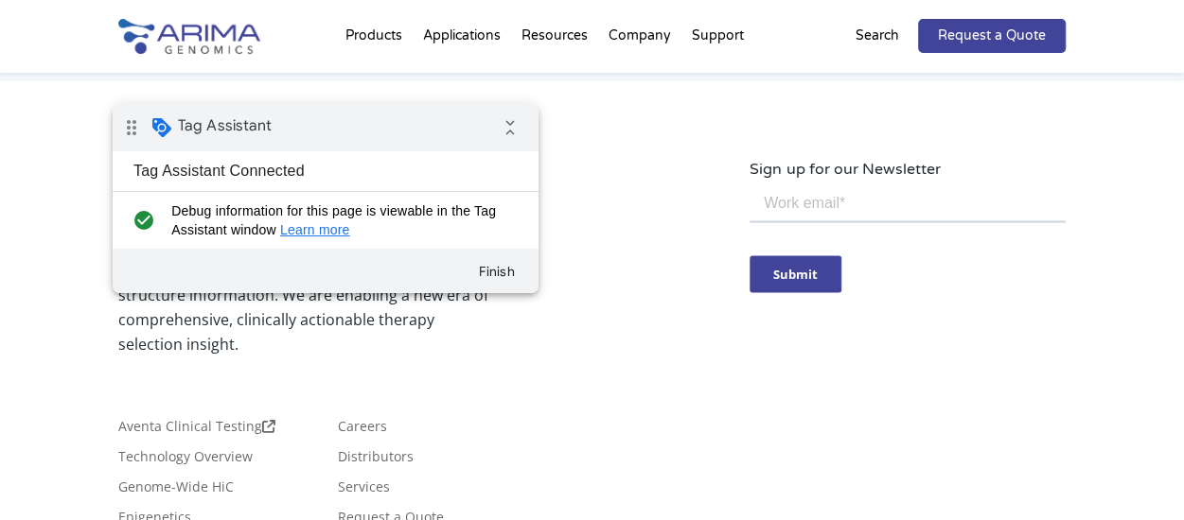
scroll to position [5250, 0]
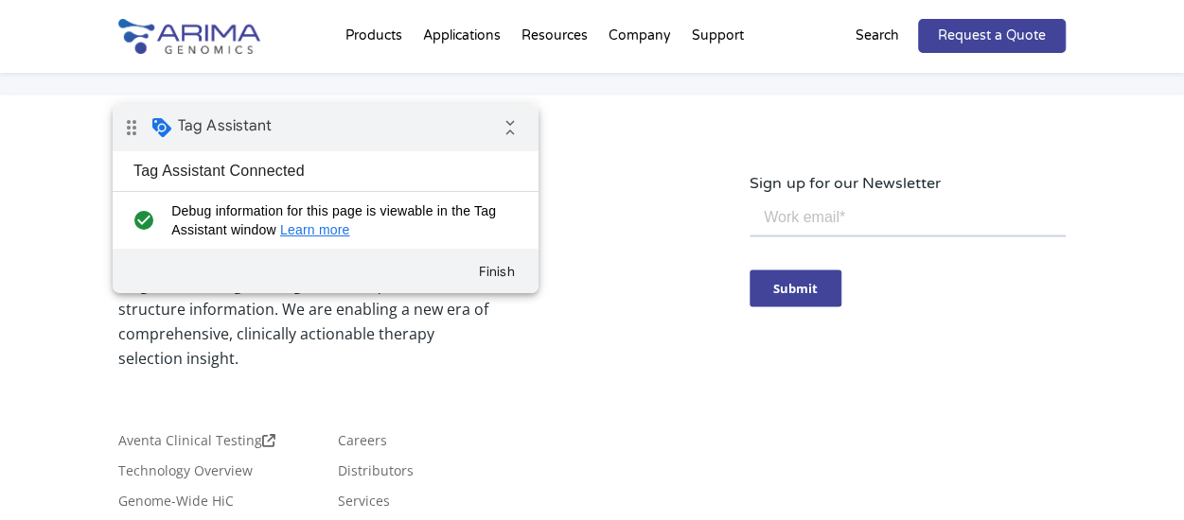
click at [827, 228] on input "email" at bounding box center [907, 217] width 316 height 38
type input "test134teast@yo.com"
click at [811, 288] on input "Submit" at bounding box center [795, 287] width 92 height 37
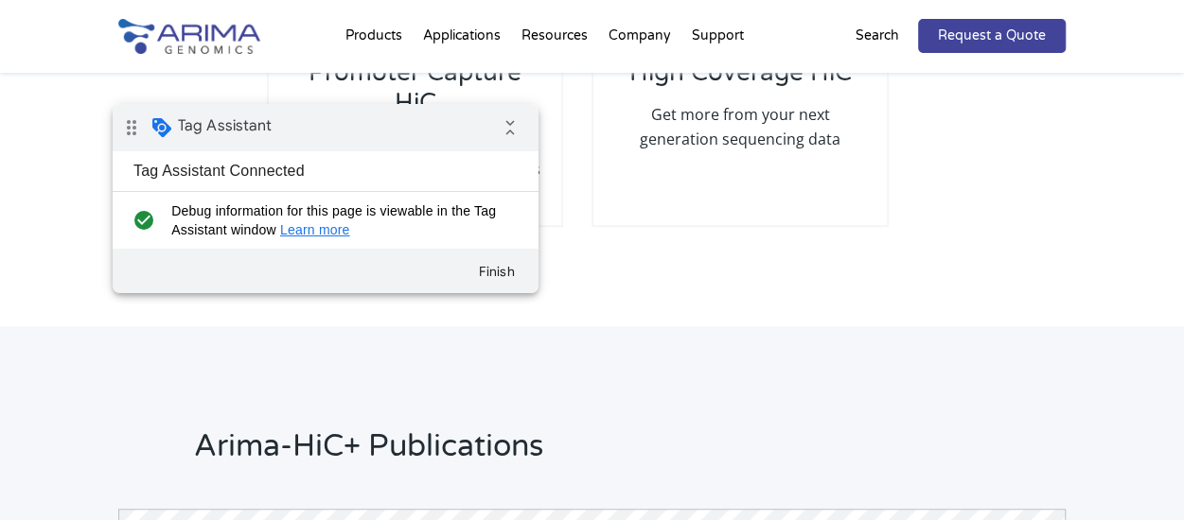
scroll to position [3577, 0]
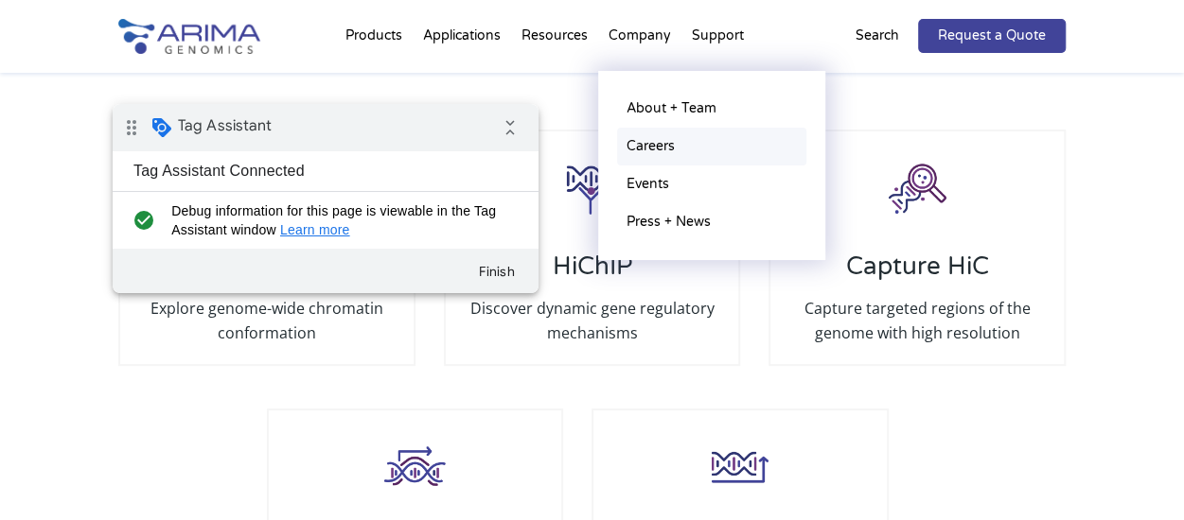
click at [642, 137] on link "Careers" at bounding box center [711, 147] width 189 height 38
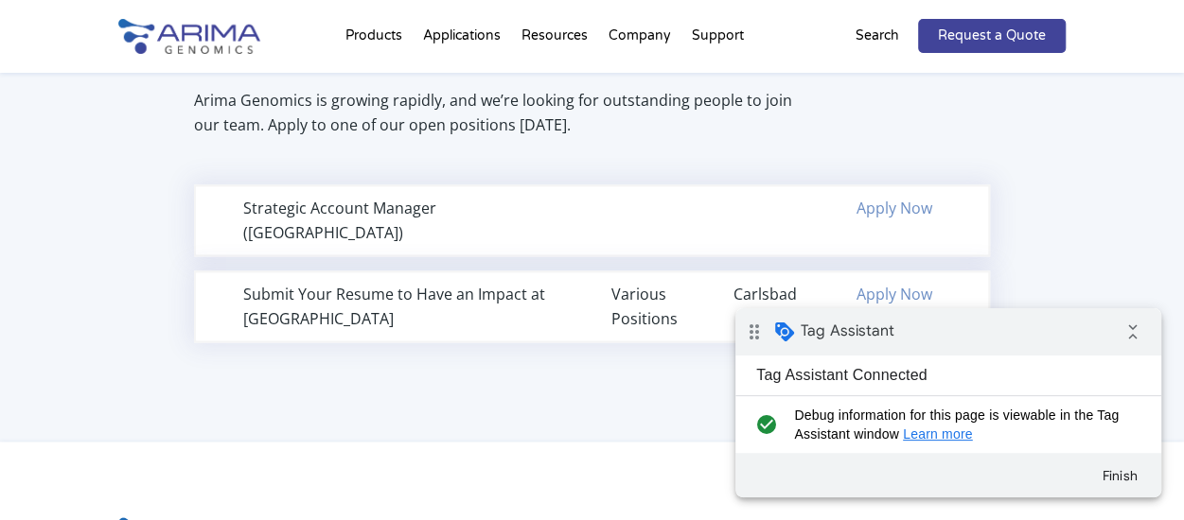
scroll to position [1184, 0]
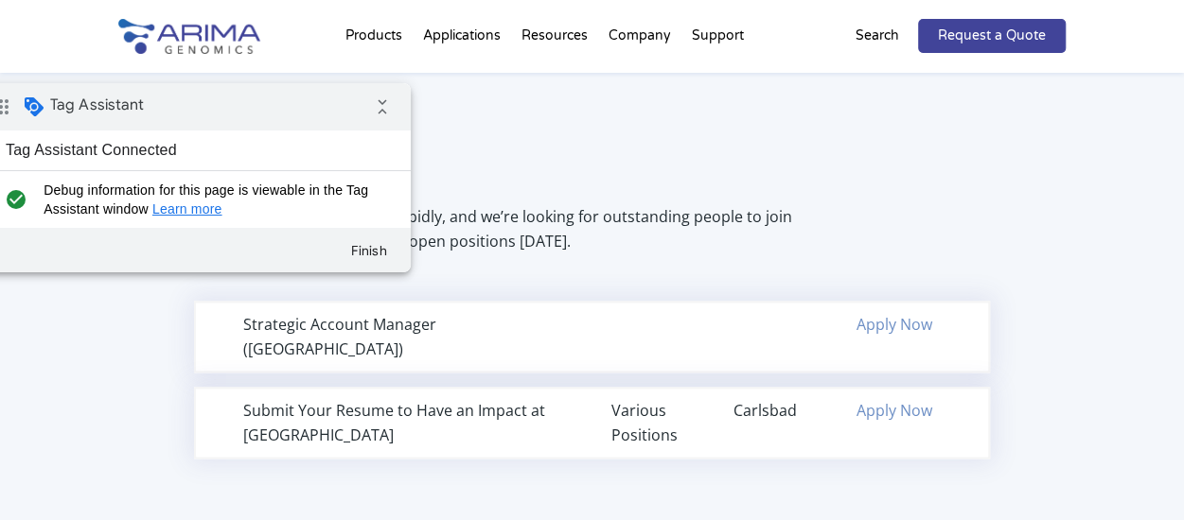
click at [225, 103] on div "drag_indicator Tag Assistant collapse_all" at bounding box center [198, 106] width 426 height 47
click at [888, 332] on link "Apply Now" at bounding box center [894, 324] width 76 height 21
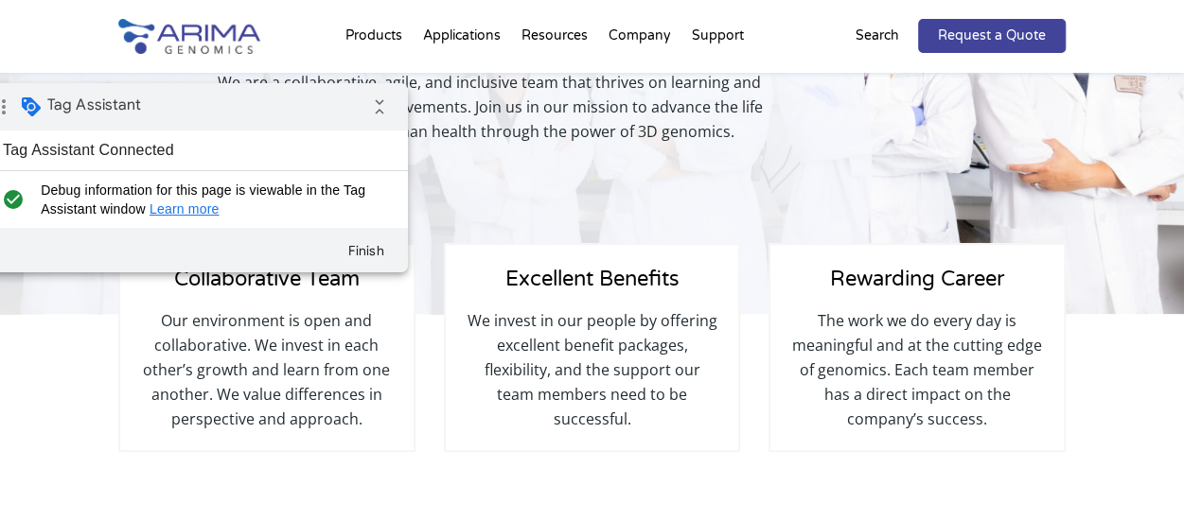
scroll to position [0, 0]
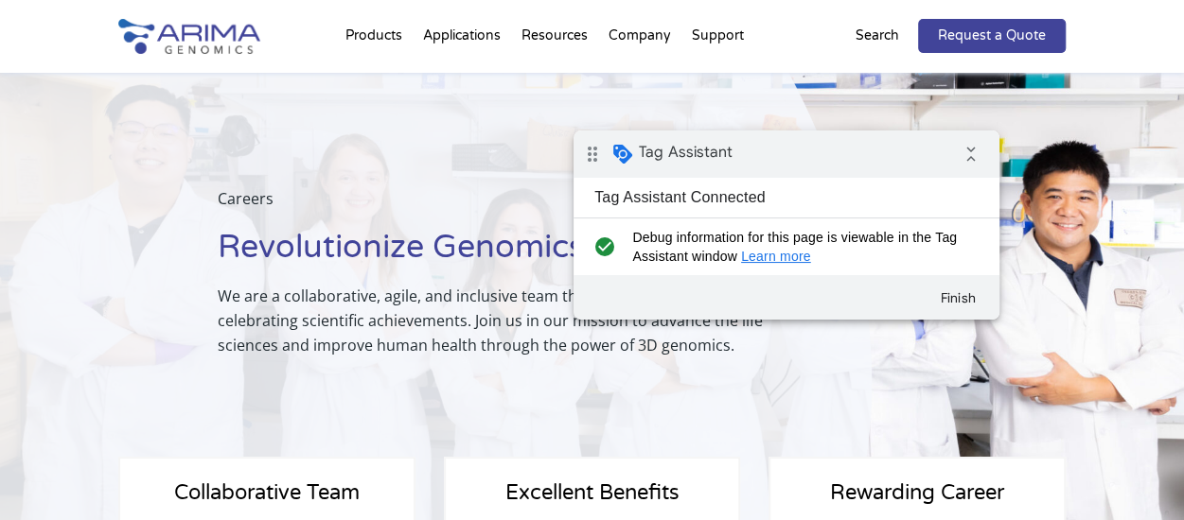
click at [878, 164] on div "drag_indicator Tag Assistant collapse_all" at bounding box center [786, 154] width 426 height 47
click at [962, 305] on button "Finish" at bounding box center [957, 298] width 68 height 34
